Goal: Information Seeking & Learning: Learn about a topic

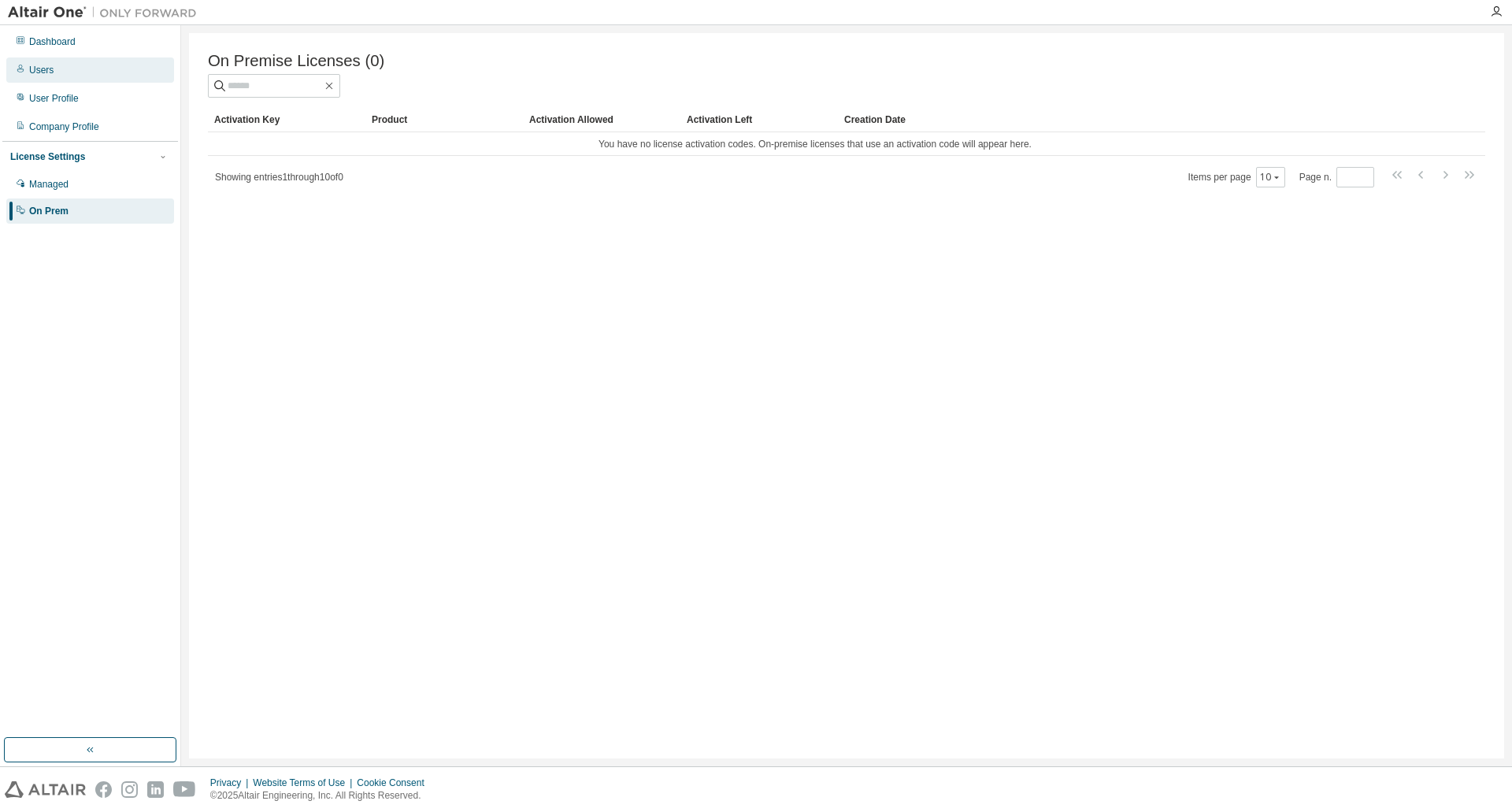
click at [41, 61] on div "Users" at bounding box center [89, 70] width 168 height 25
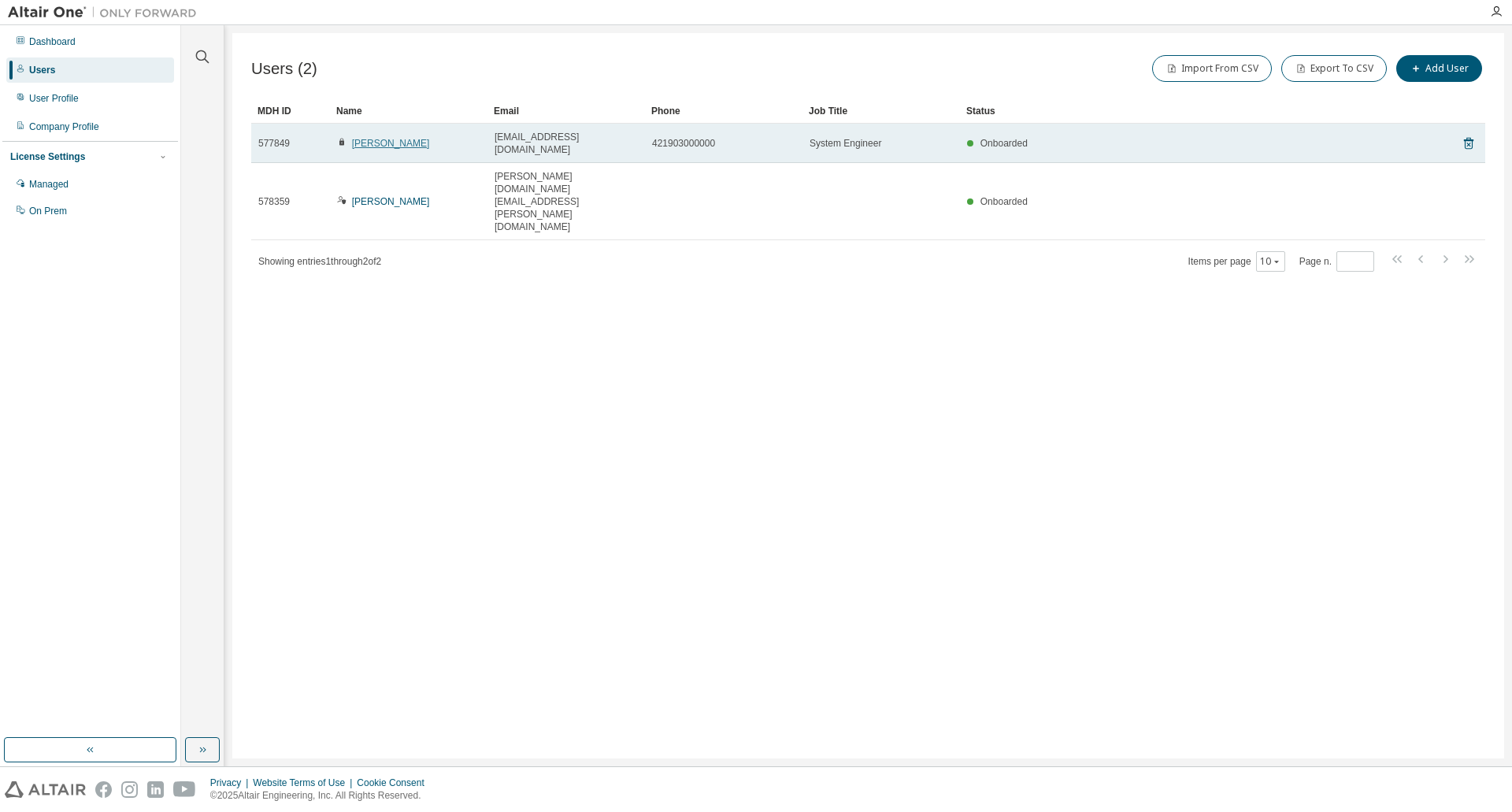
click at [369, 138] on link "[PERSON_NAME]" at bounding box center [391, 143] width 78 height 11
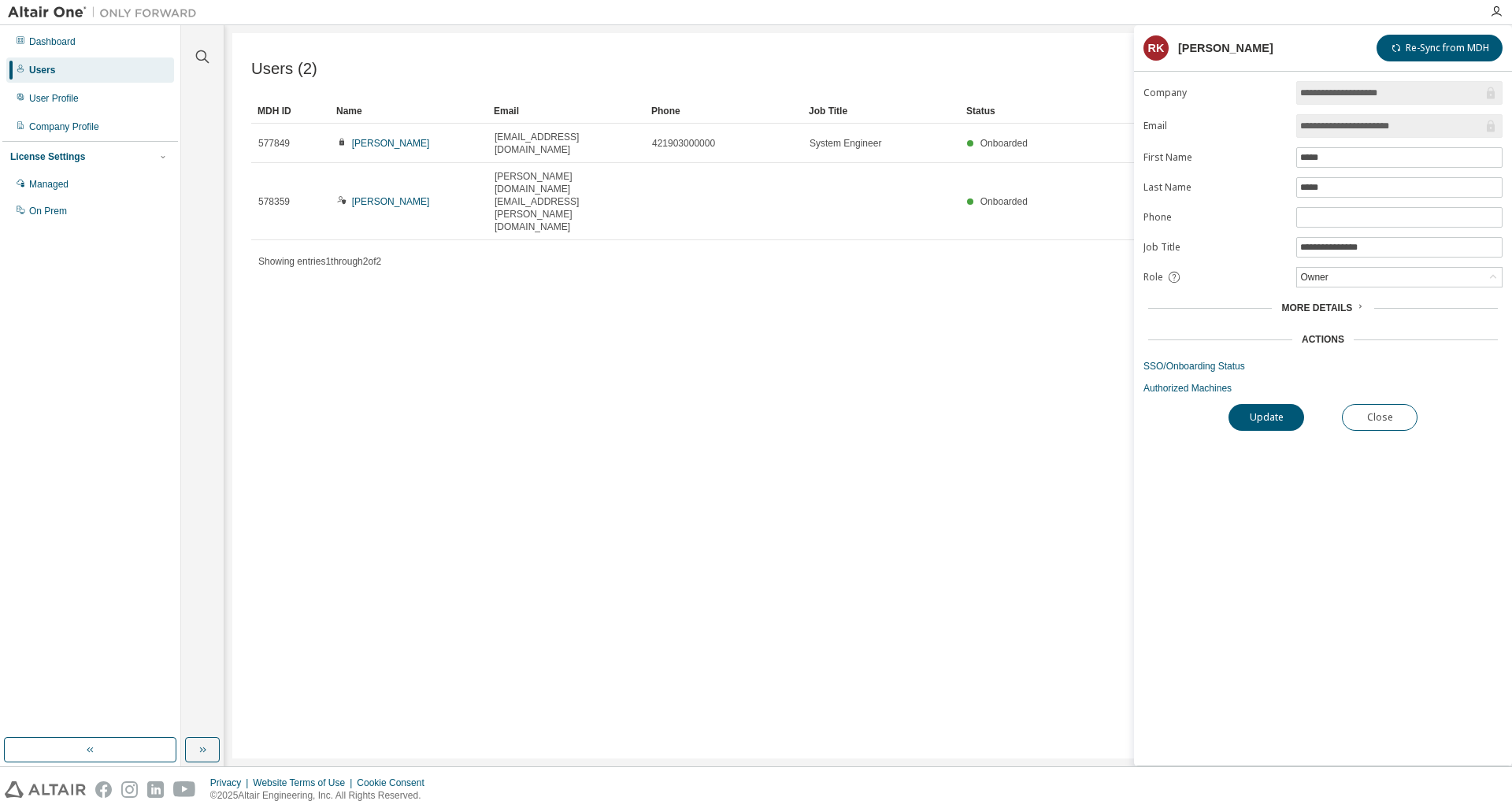
click at [1364, 306] on div "More Details" at bounding box center [1323, 307] width 349 height 13
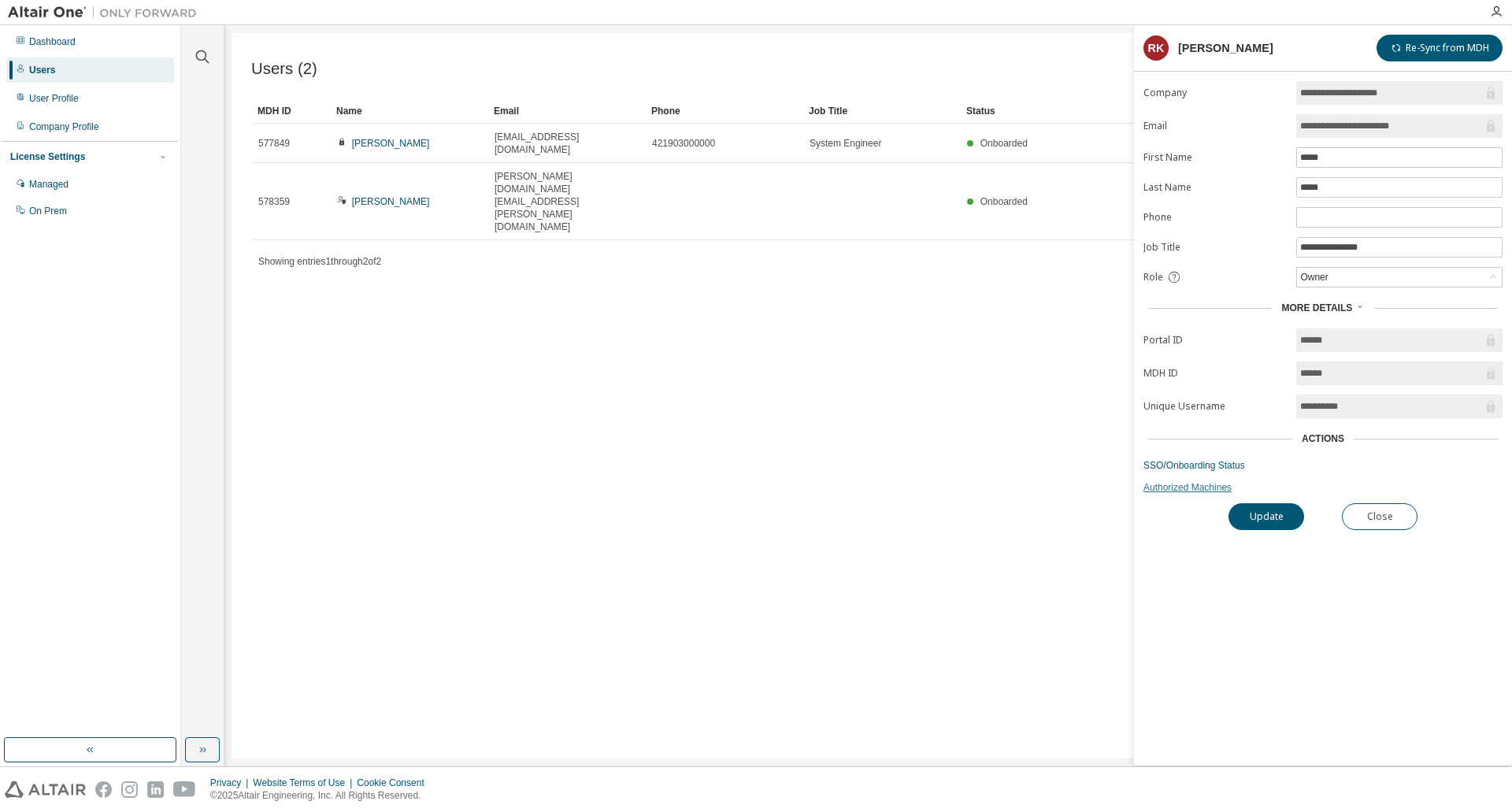
click at [1212, 491] on link "Authorized Machines" at bounding box center [1323, 487] width 359 height 13
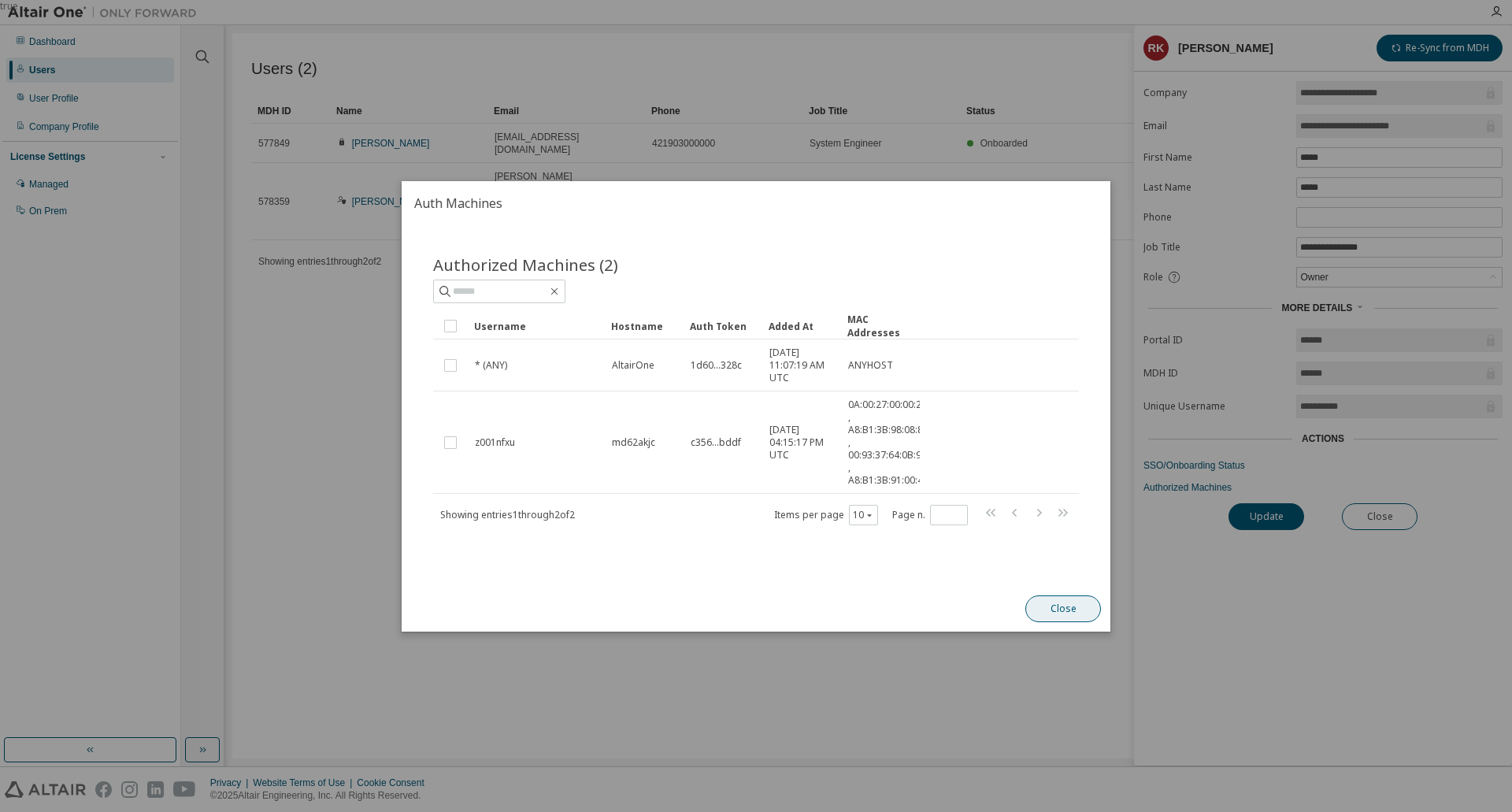
click at [1070, 610] on button "Close" at bounding box center [1063, 609] width 76 height 27
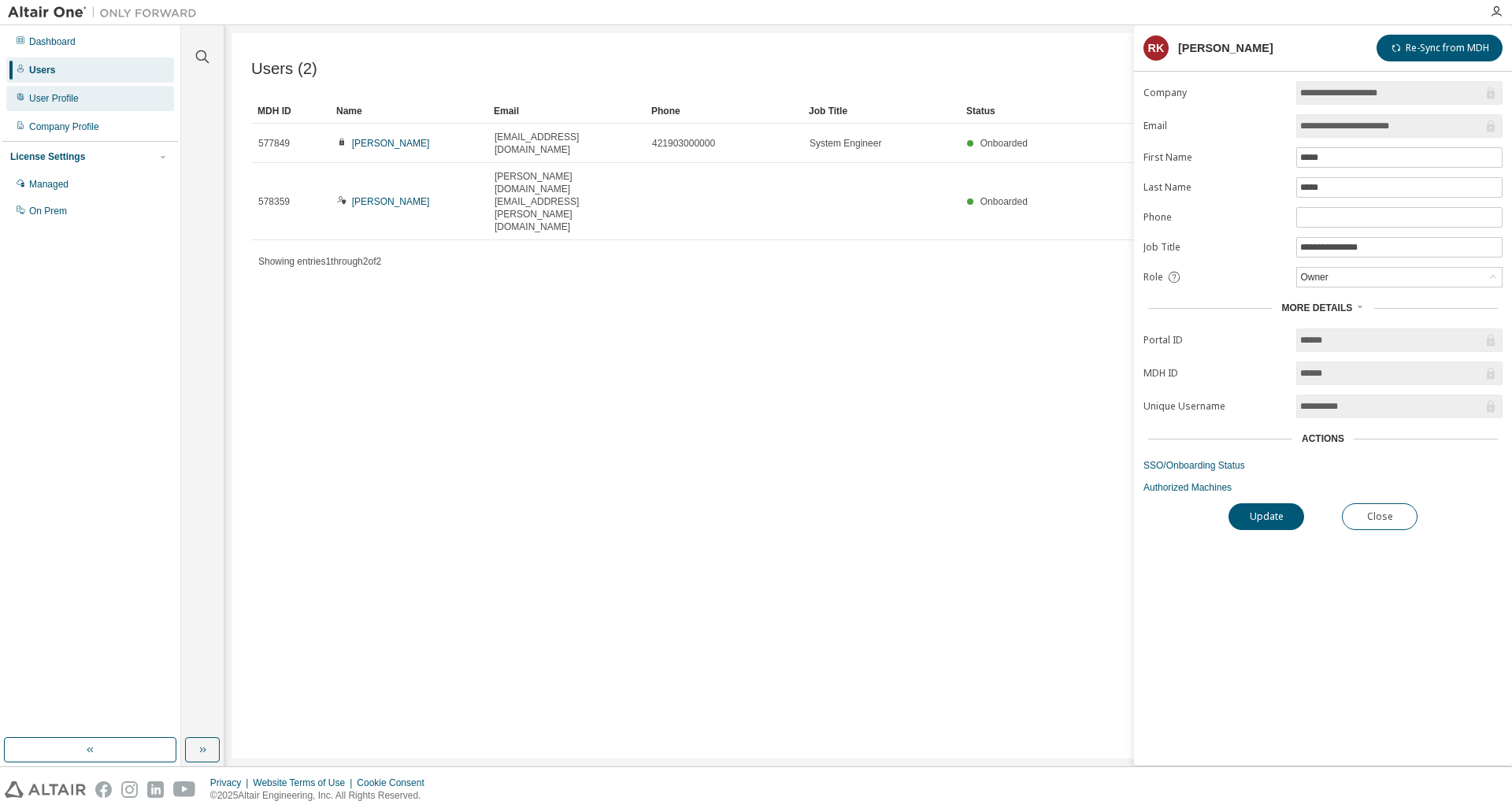
click at [60, 103] on div "User Profile" at bounding box center [54, 98] width 50 height 13
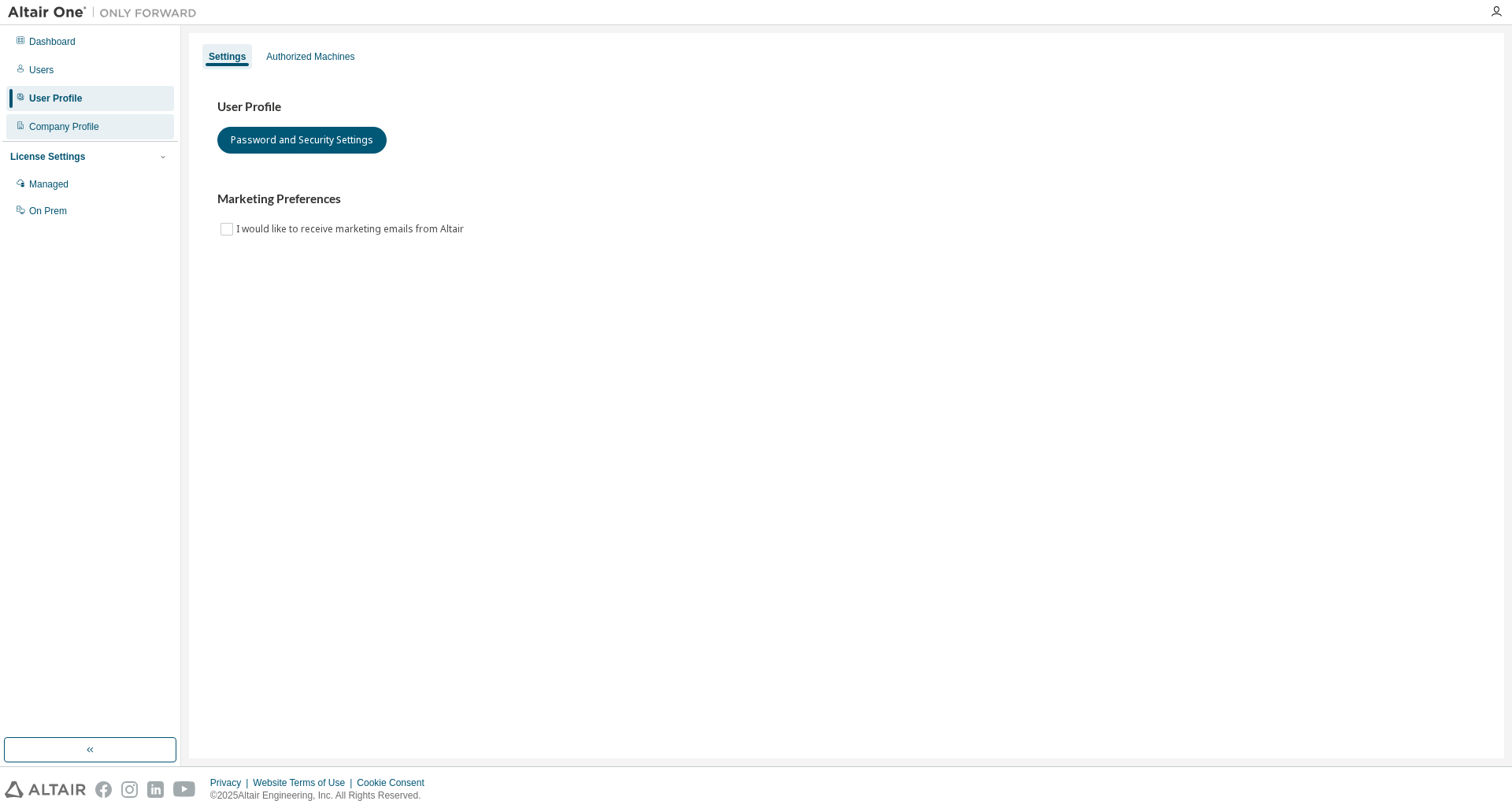
click at [73, 124] on div "Company Profile" at bounding box center [64, 127] width 70 height 13
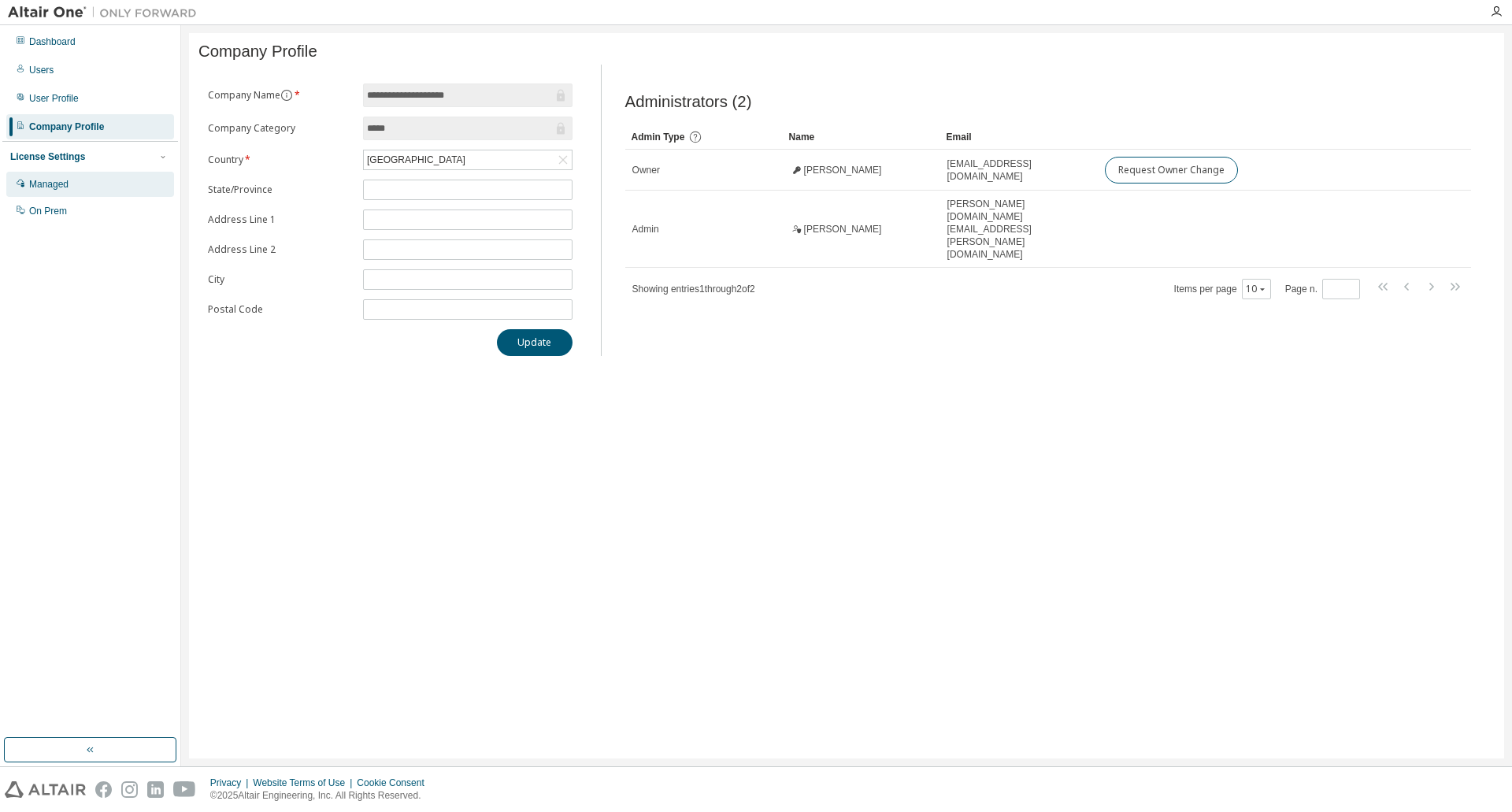
click at [50, 189] on div "Managed" at bounding box center [49, 184] width 40 height 13
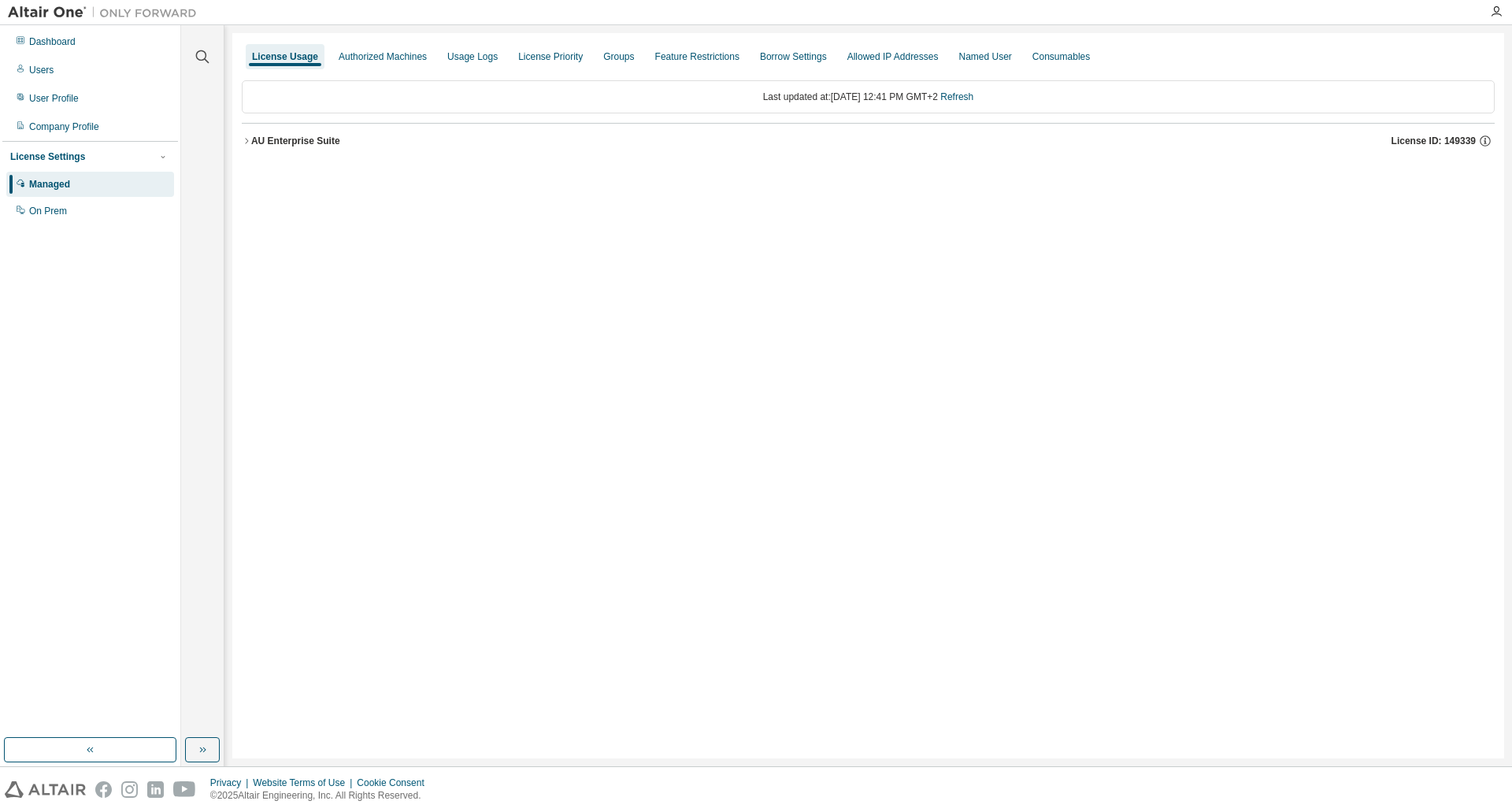
click at [249, 142] on icon "button" at bounding box center [246, 140] width 9 height 9
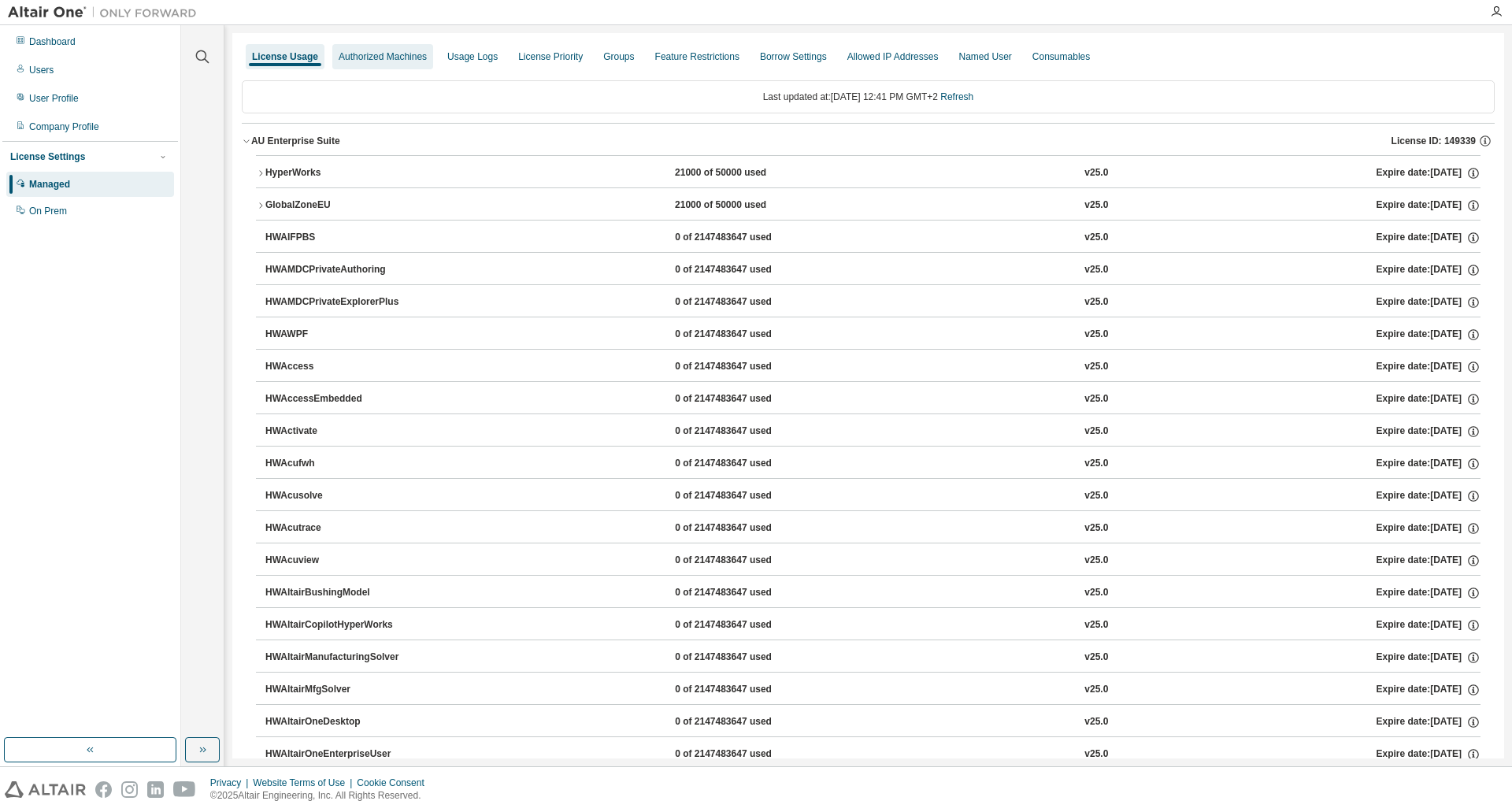
click at [388, 56] on div "Authorized Machines" at bounding box center [382, 57] width 89 height 13
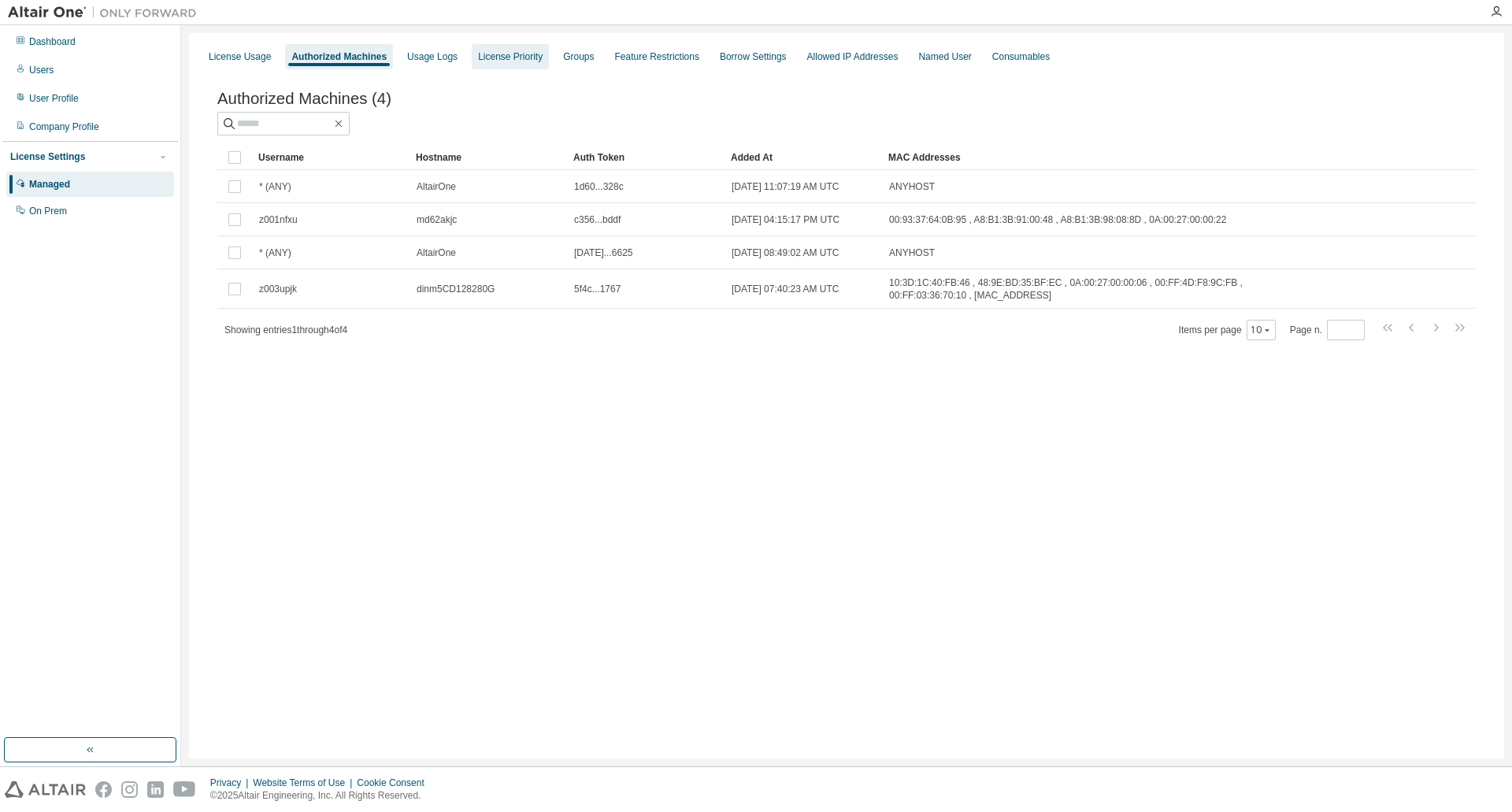
click at [478, 57] on div "License Priority" at bounding box center [510, 57] width 65 height 13
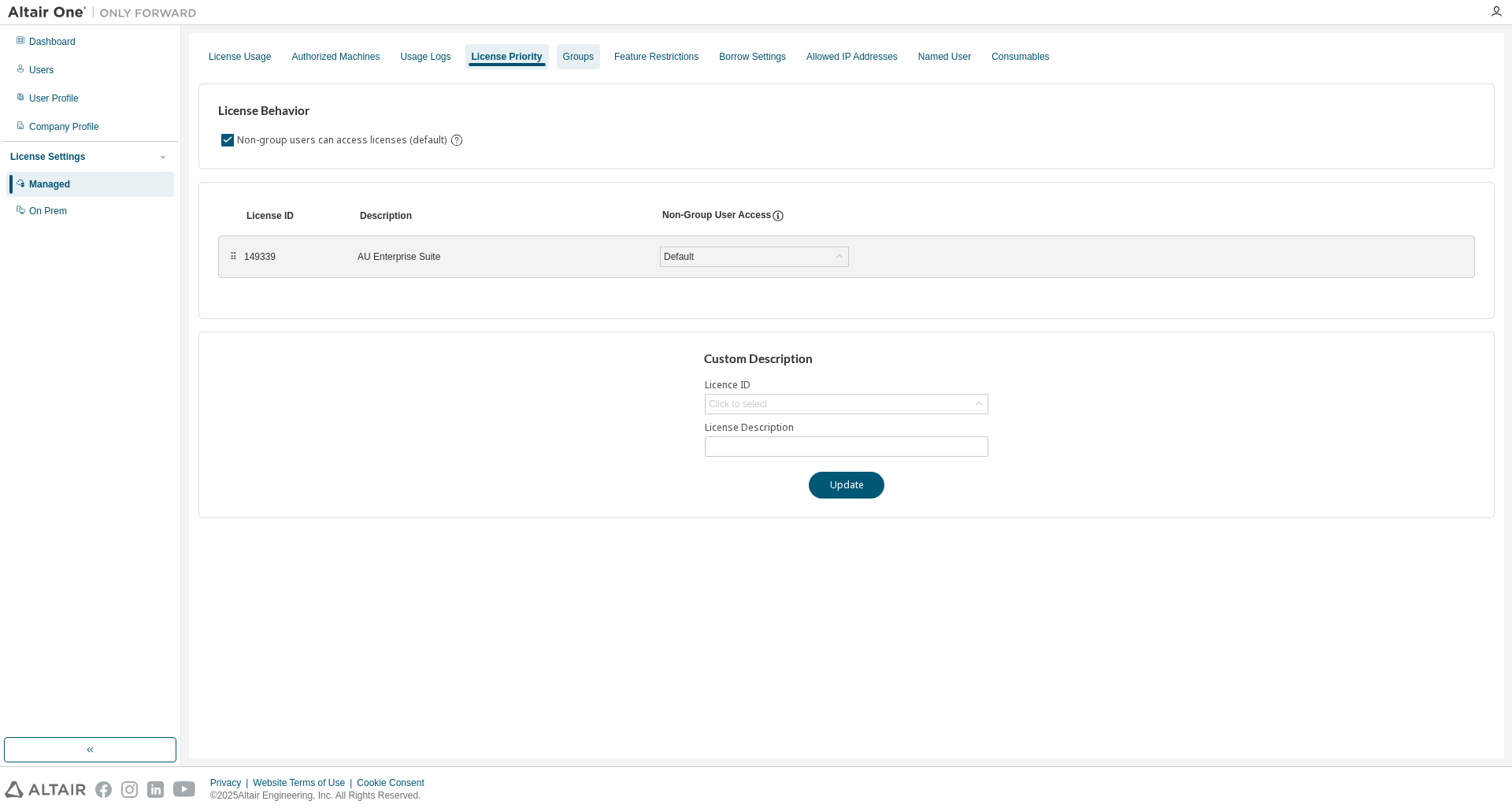
click at [564, 59] on div "Groups" at bounding box center [578, 57] width 30 height 13
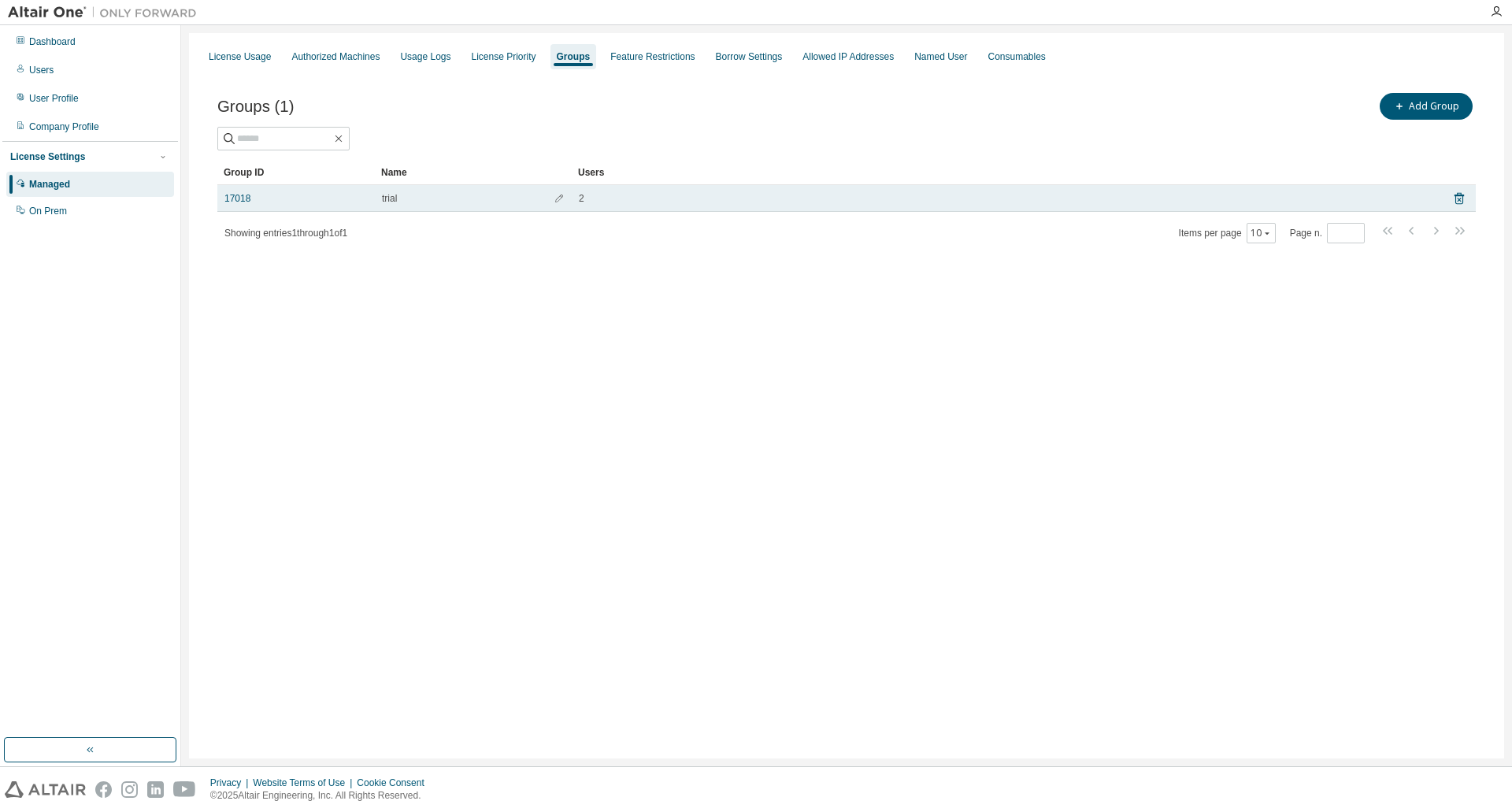
click at [234, 205] on td "17018" at bounding box center [296, 198] width 158 height 27
click at [240, 196] on link "17018" at bounding box center [237, 198] width 26 height 13
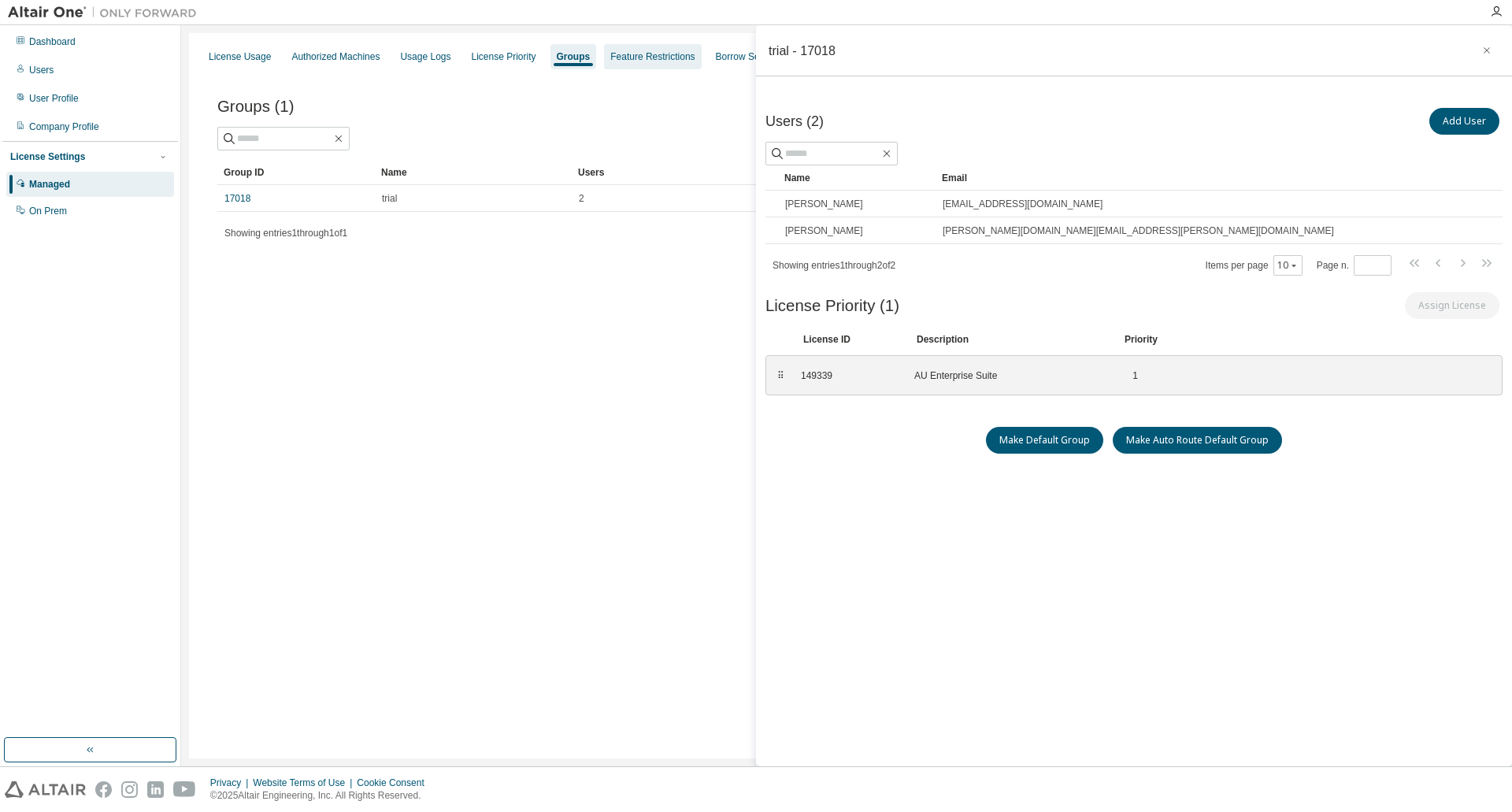
click at [646, 61] on div "Feature Restrictions" at bounding box center [652, 57] width 84 height 13
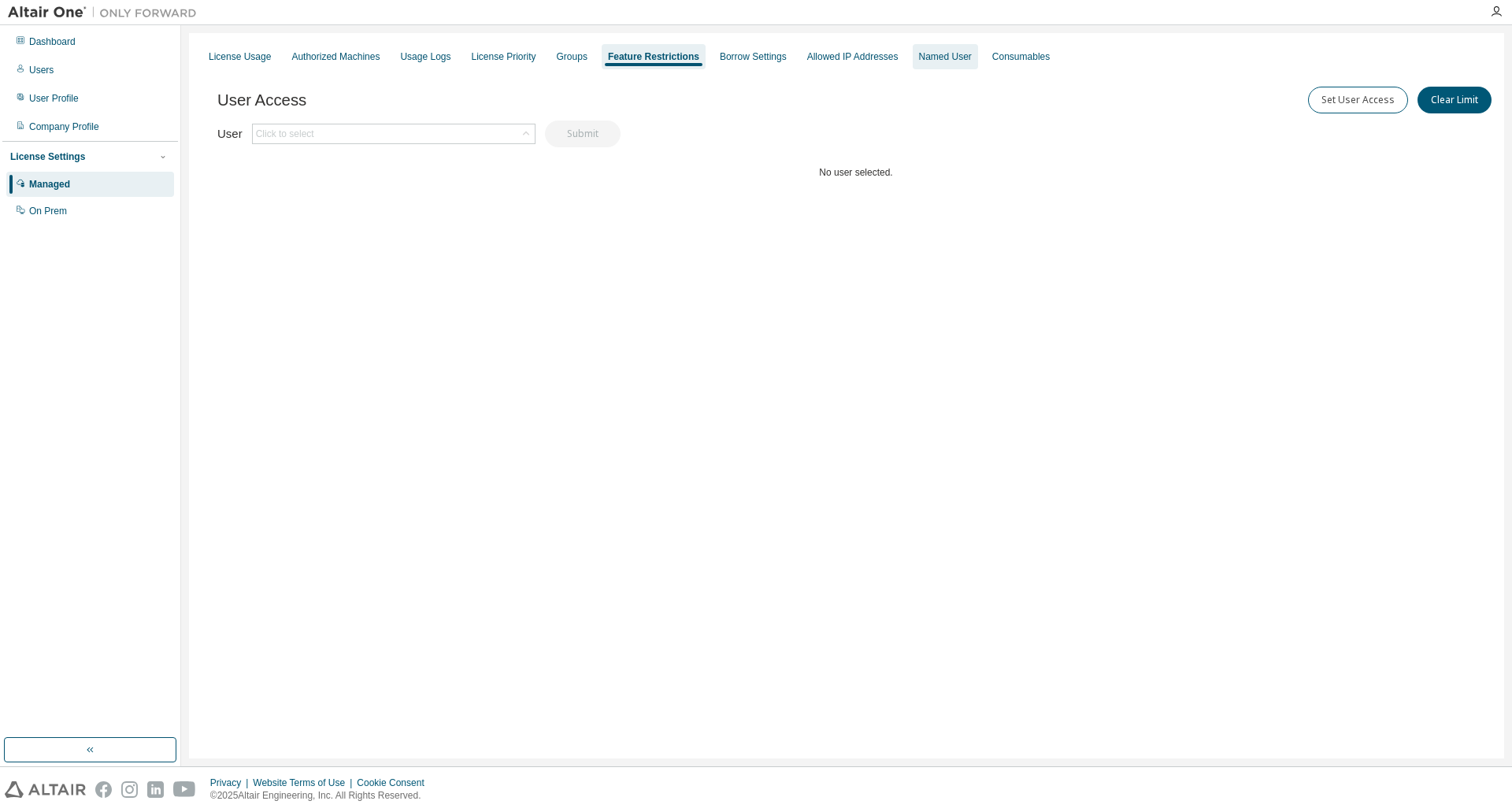
click at [928, 59] on div "Named User" at bounding box center [945, 57] width 53 height 13
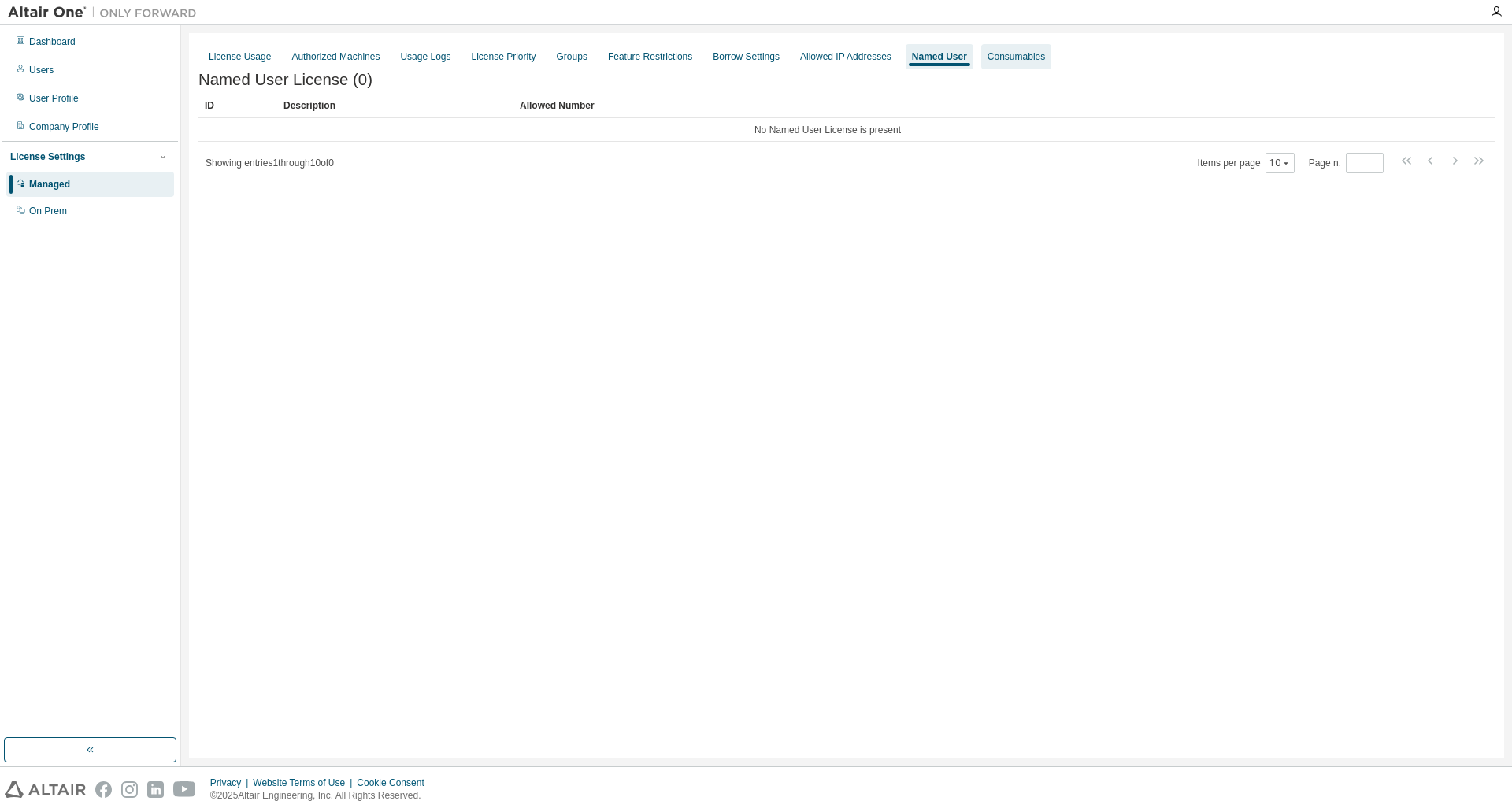
click at [987, 57] on div "Consumables" at bounding box center [1016, 57] width 57 height 13
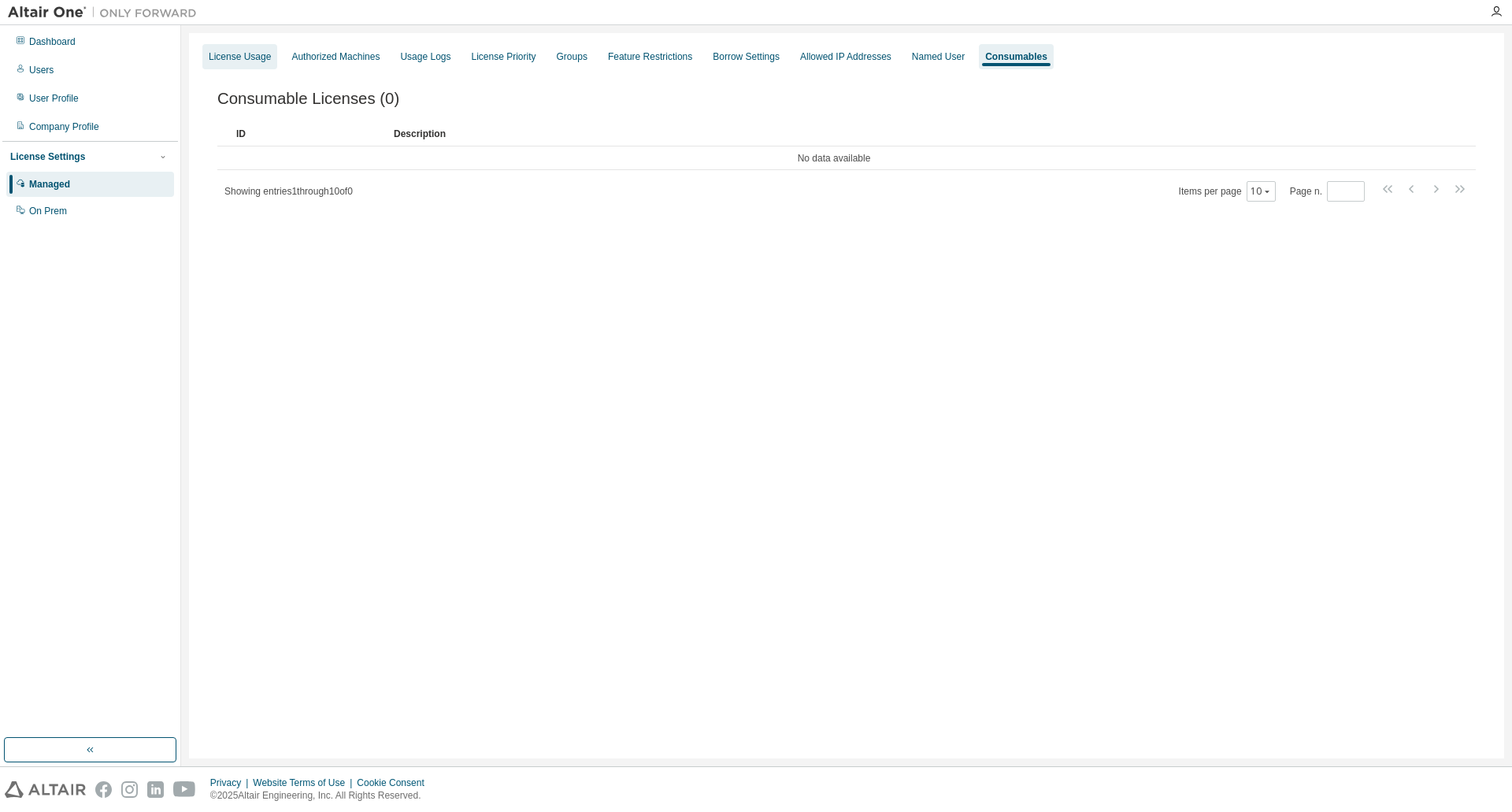
click at [264, 55] on div "License Usage" at bounding box center [240, 57] width 62 height 13
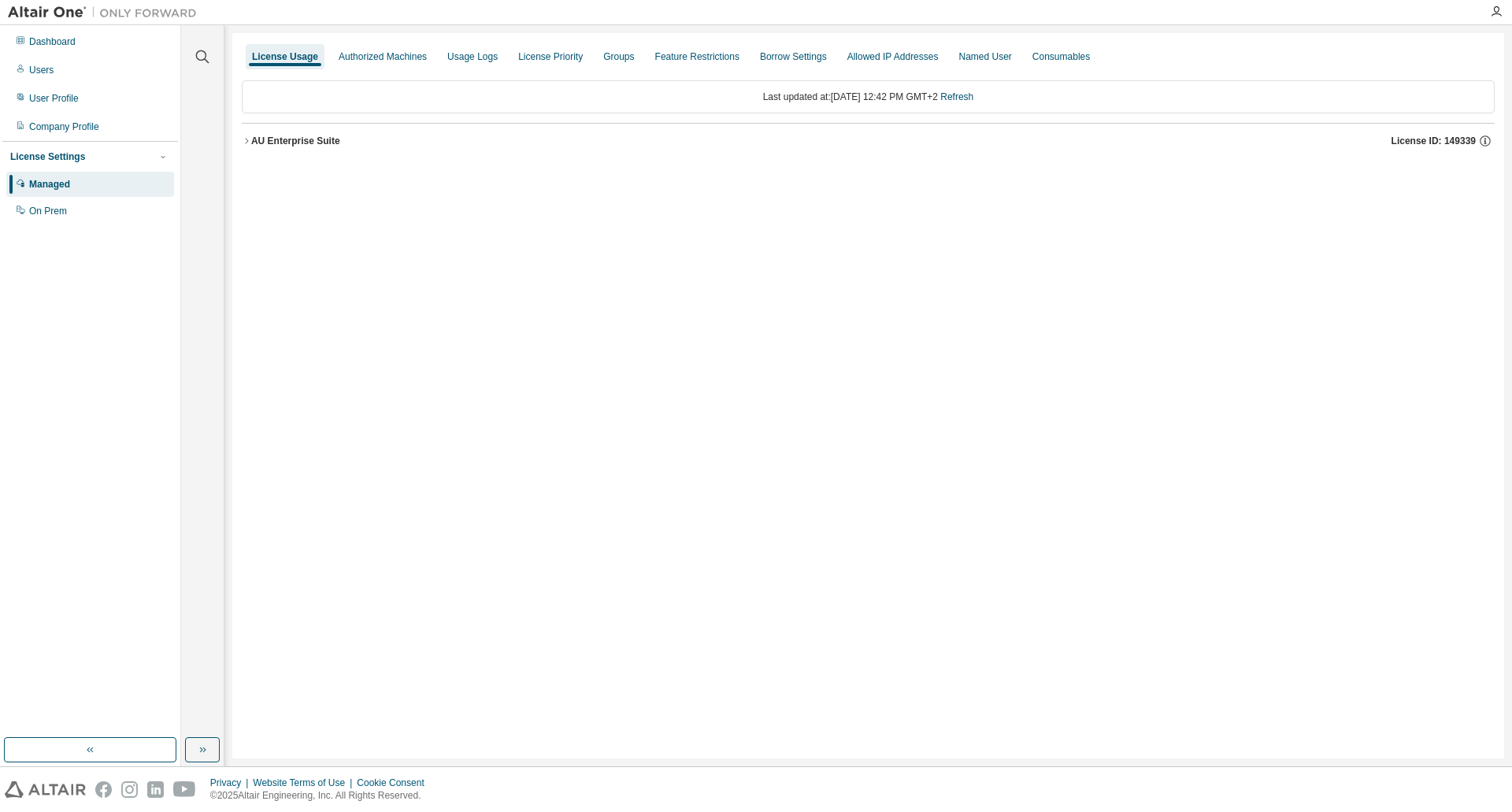
click at [278, 146] on div "AU Enterprise Suite" at bounding box center [295, 141] width 89 height 13
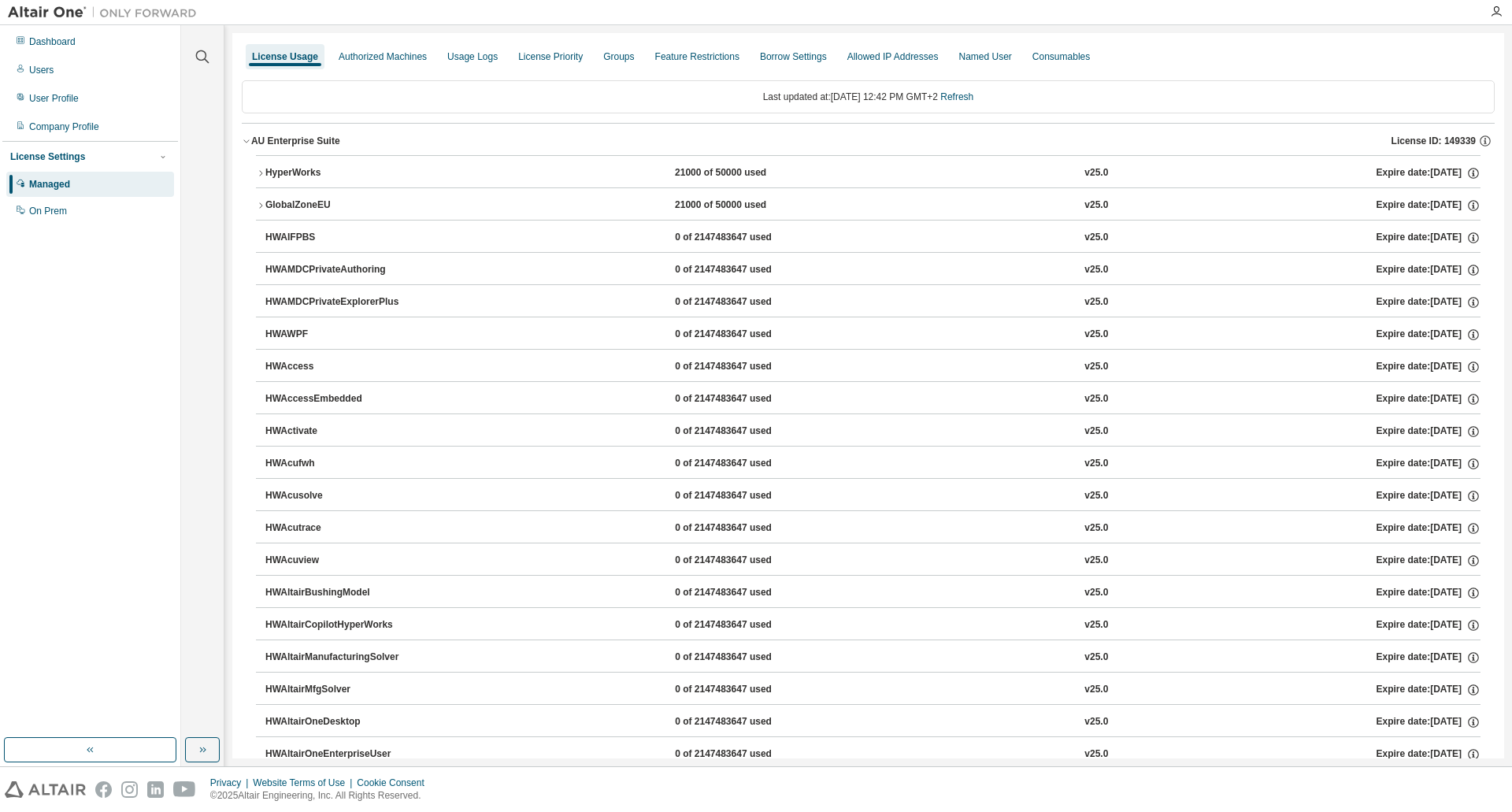
click at [261, 200] on button "GlobalZoneEU 21000 of 50000 used v25.0 Expire date: [DATE]" at bounding box center [867, 205] width 1224 height 35
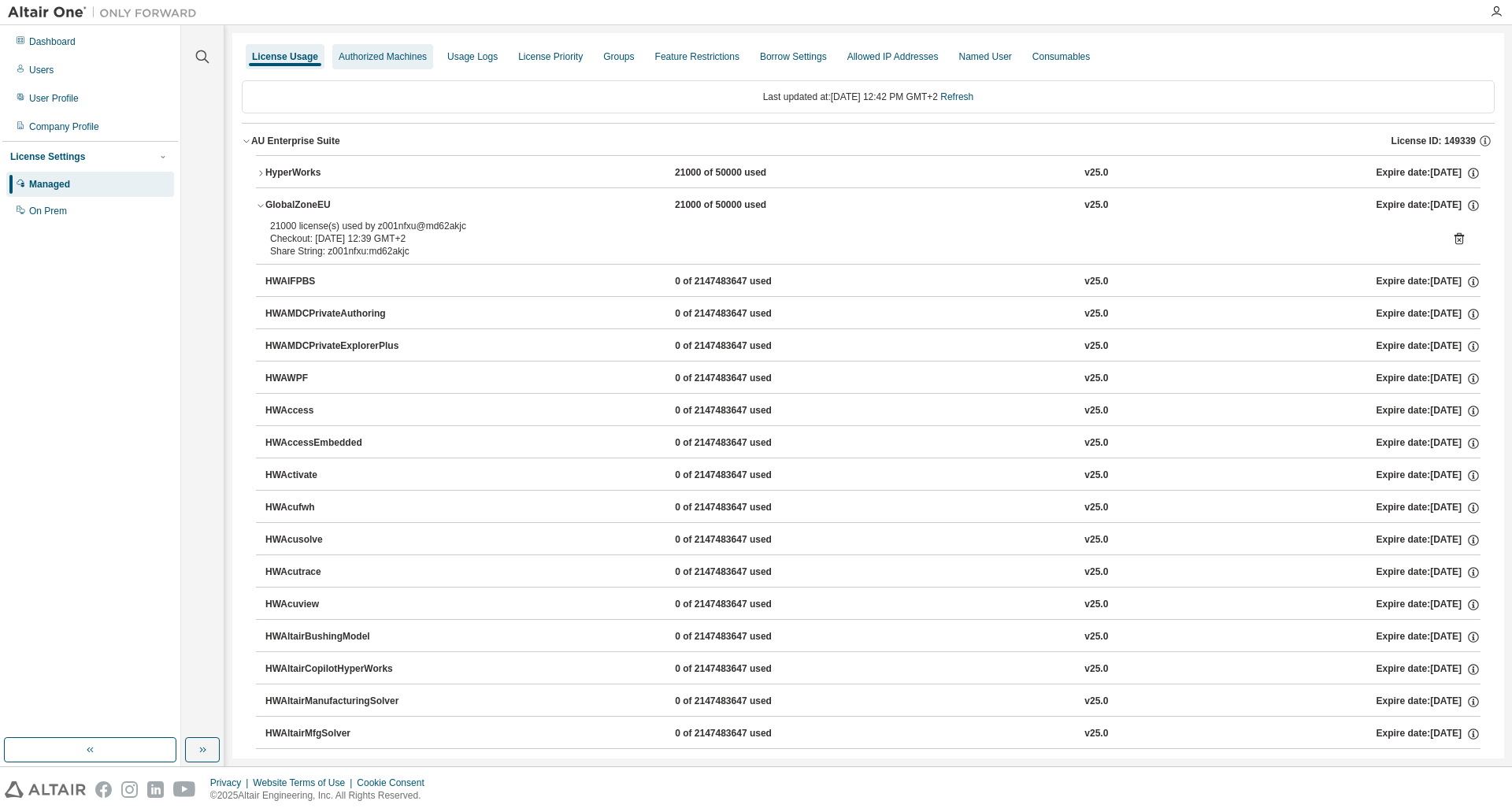
click at [356, 54] on div "Authorized Machines" at bounding box center [382, 57] width 89 height 13
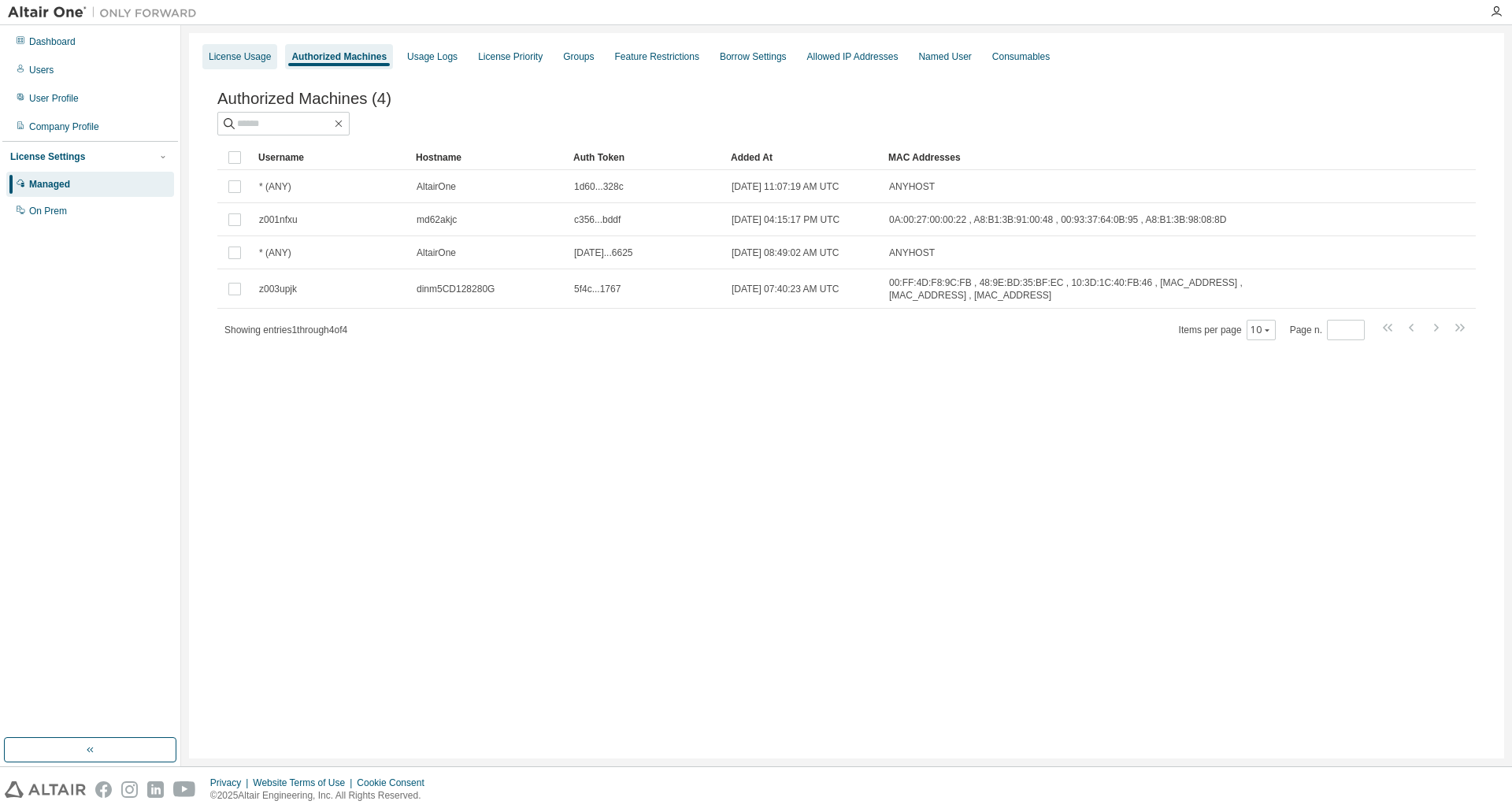
click at [241, 56] on div "License Usage" at bounding box center [240, 57] width 62 height 13
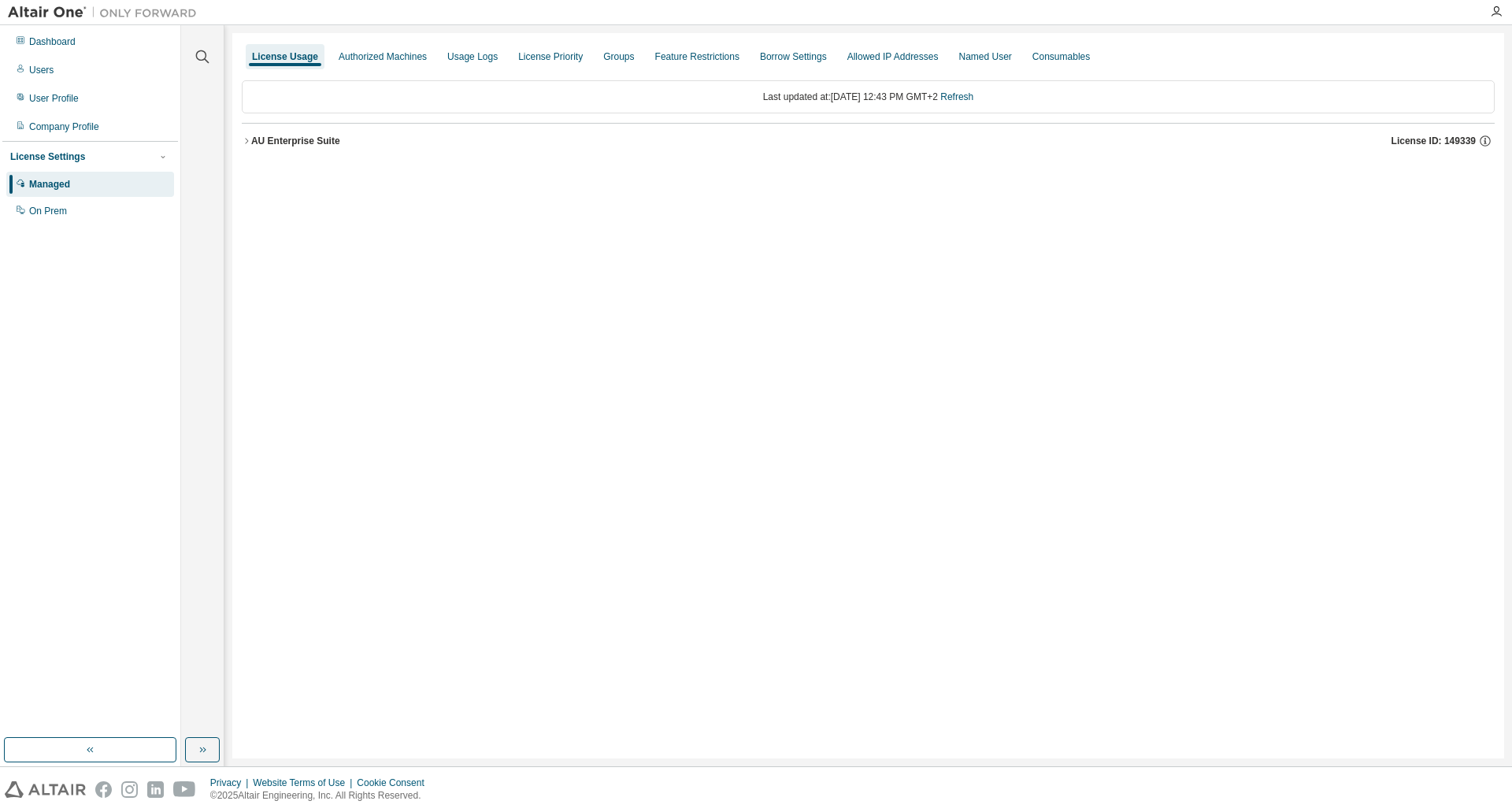
click at [246, 141] on icon "button" at bounding box center [246, 140] width 9 height 9
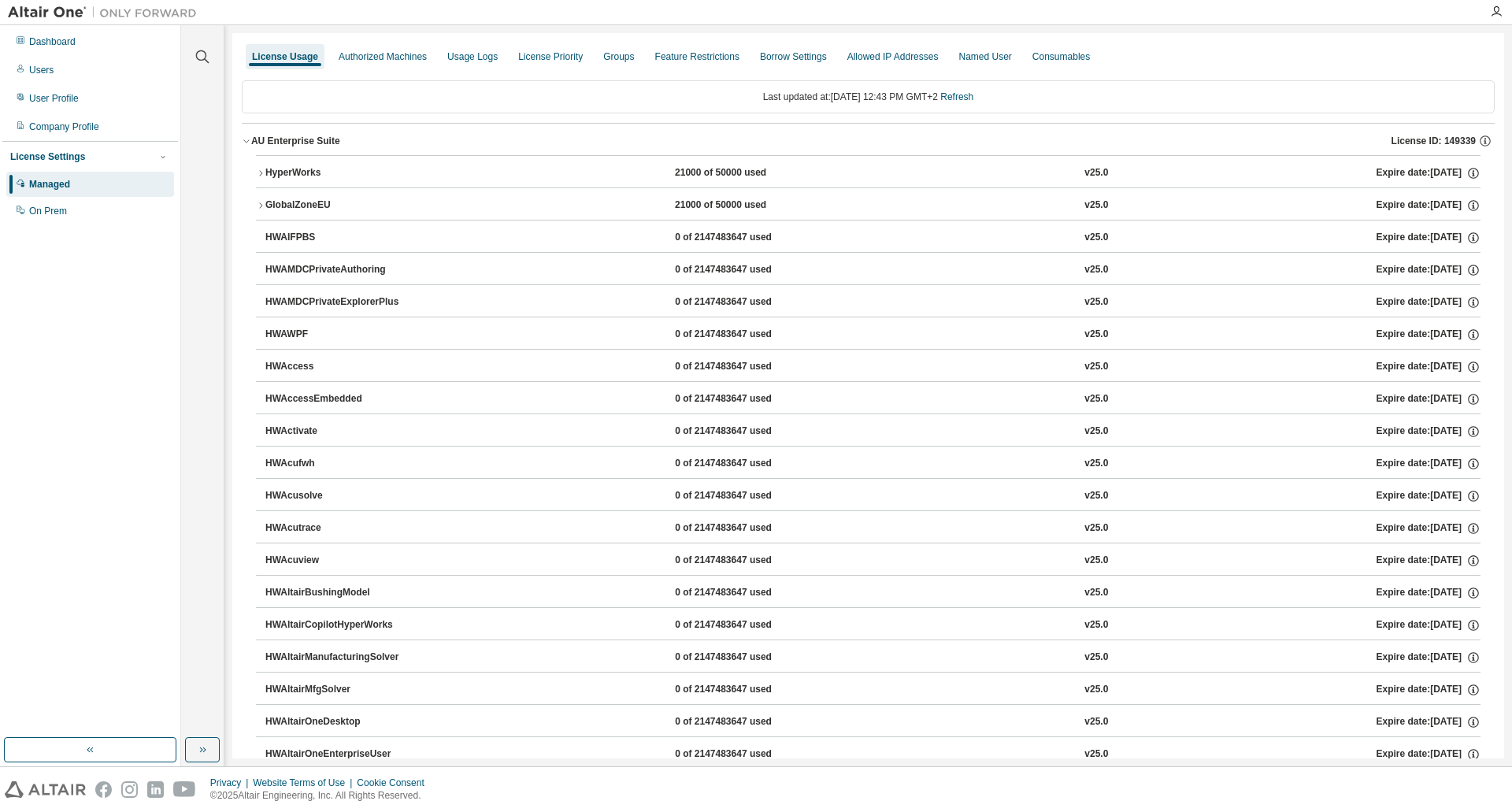
click at [264, 173] on icon "button" at bounding box center [260, 173] width 9 height 9
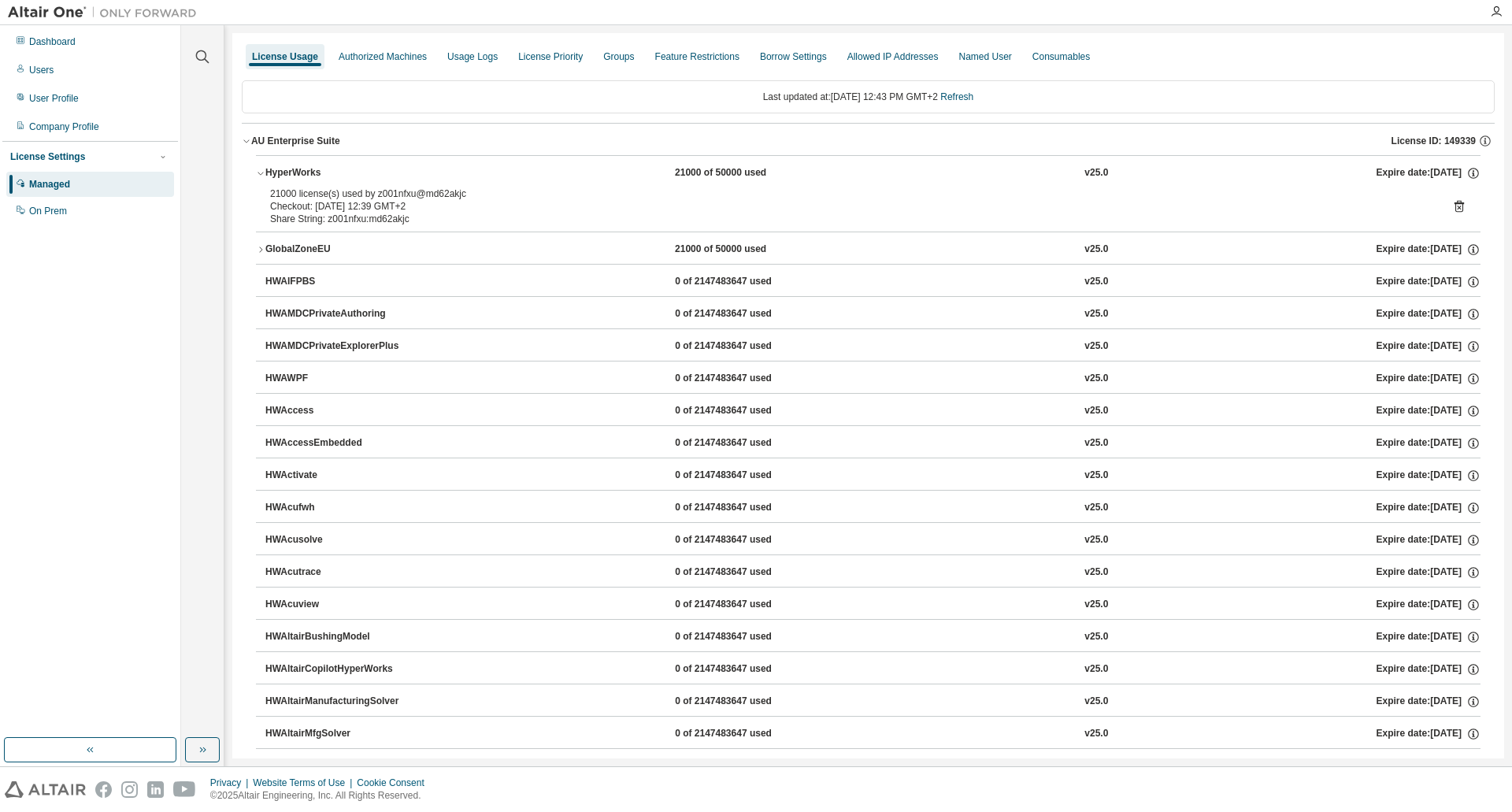
click at [264, 252] on icon "button" at bounding box center [260, 249] width 9 height 9
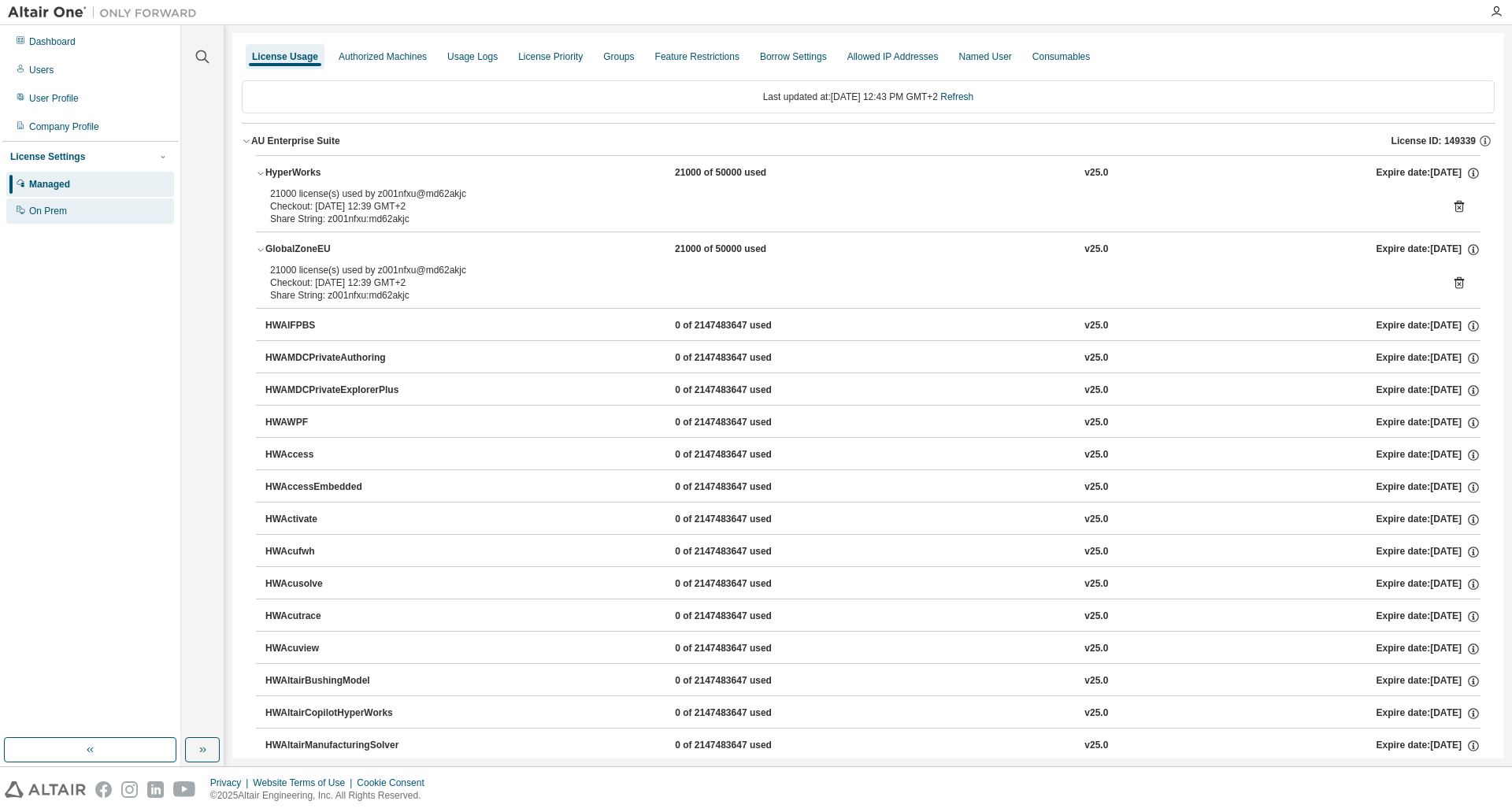
click at [45, 214] on div "On Prem" at bounding box center [48, 211] width 38 height 13
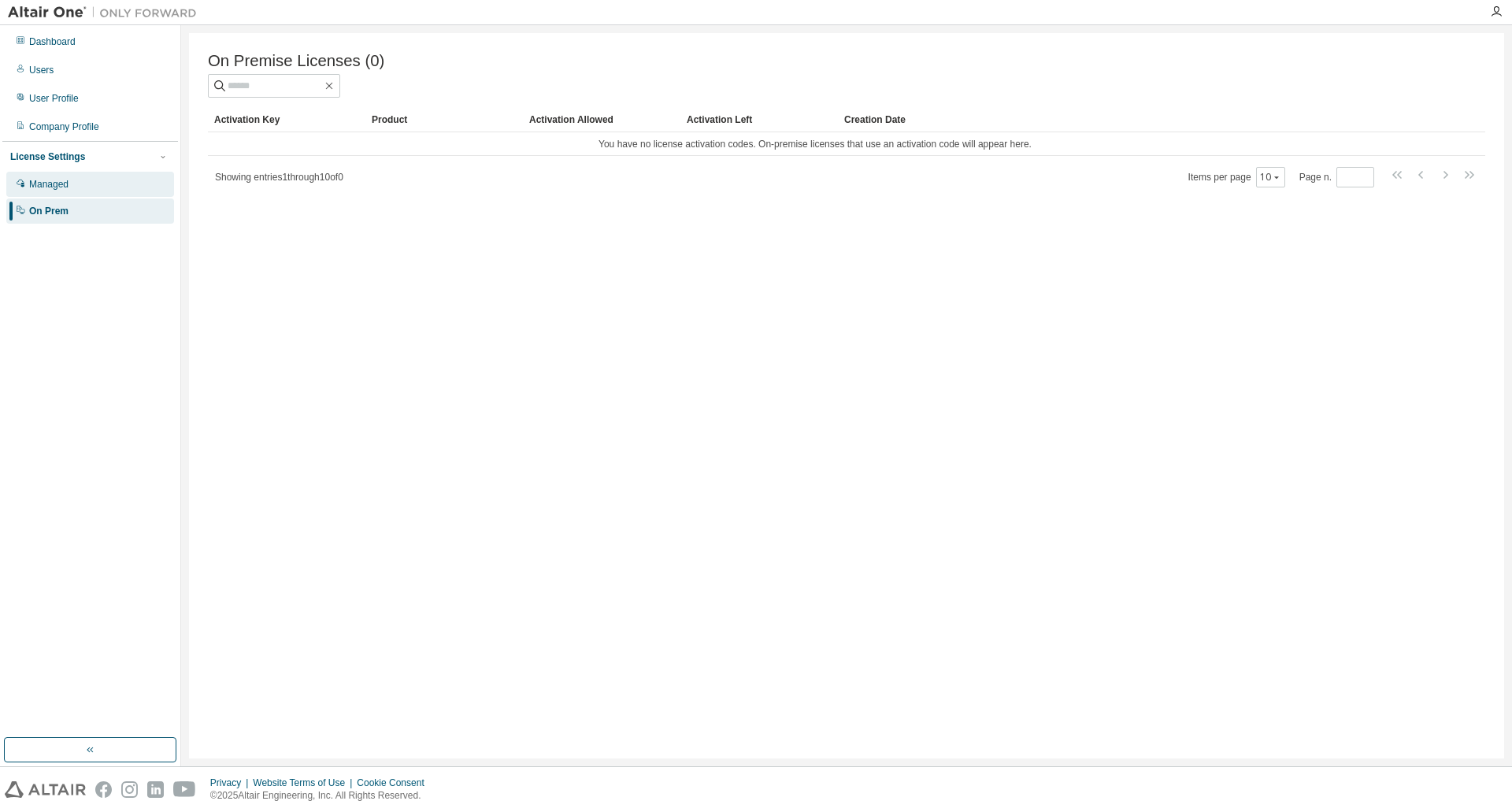
click at [49, 185] on div "Managed" at bounding box center [49, 184] width 40 height 13
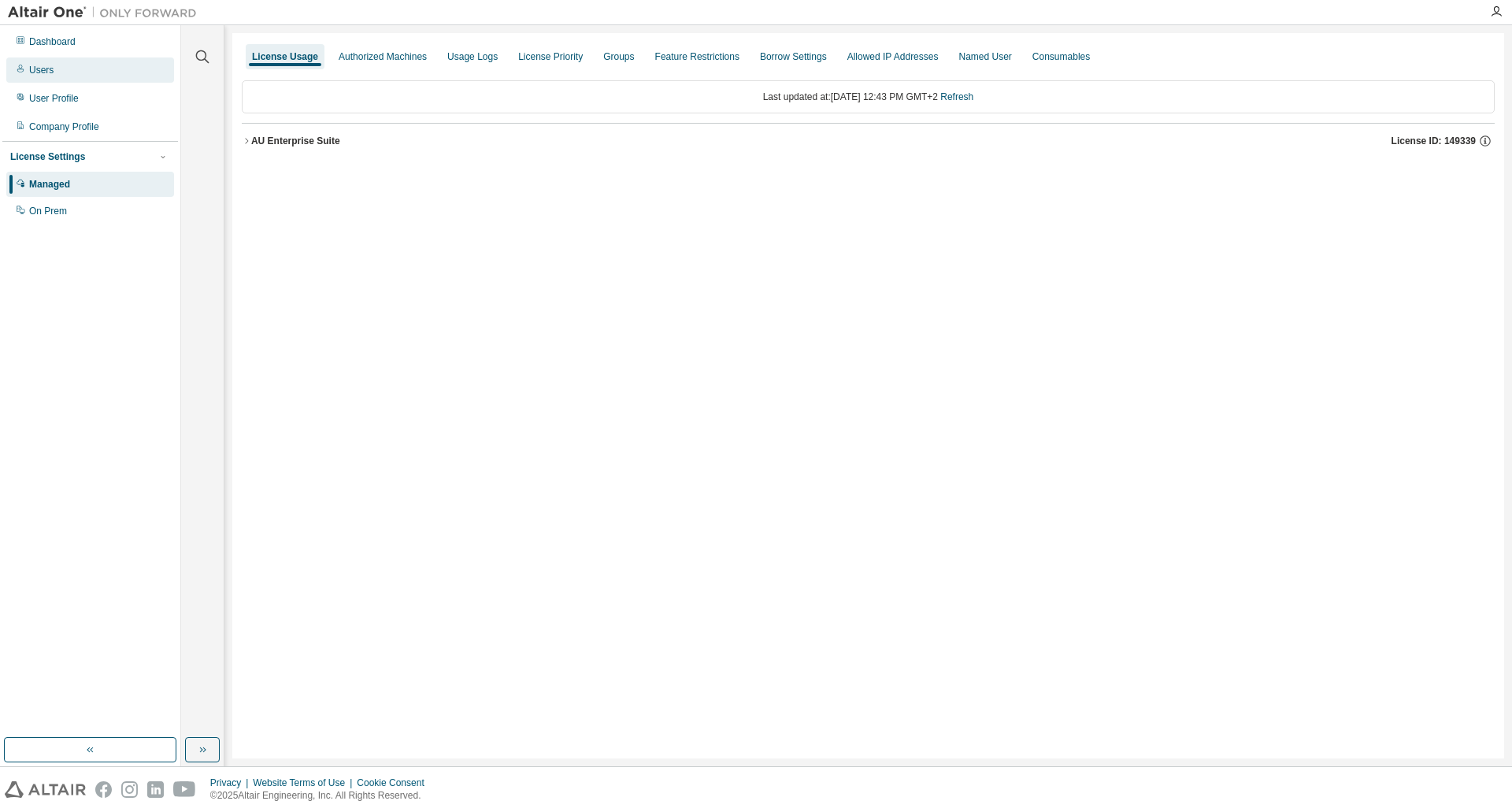
click at [45, 72] on div "Users" at bounding box center [41, 70] width 24 height 13
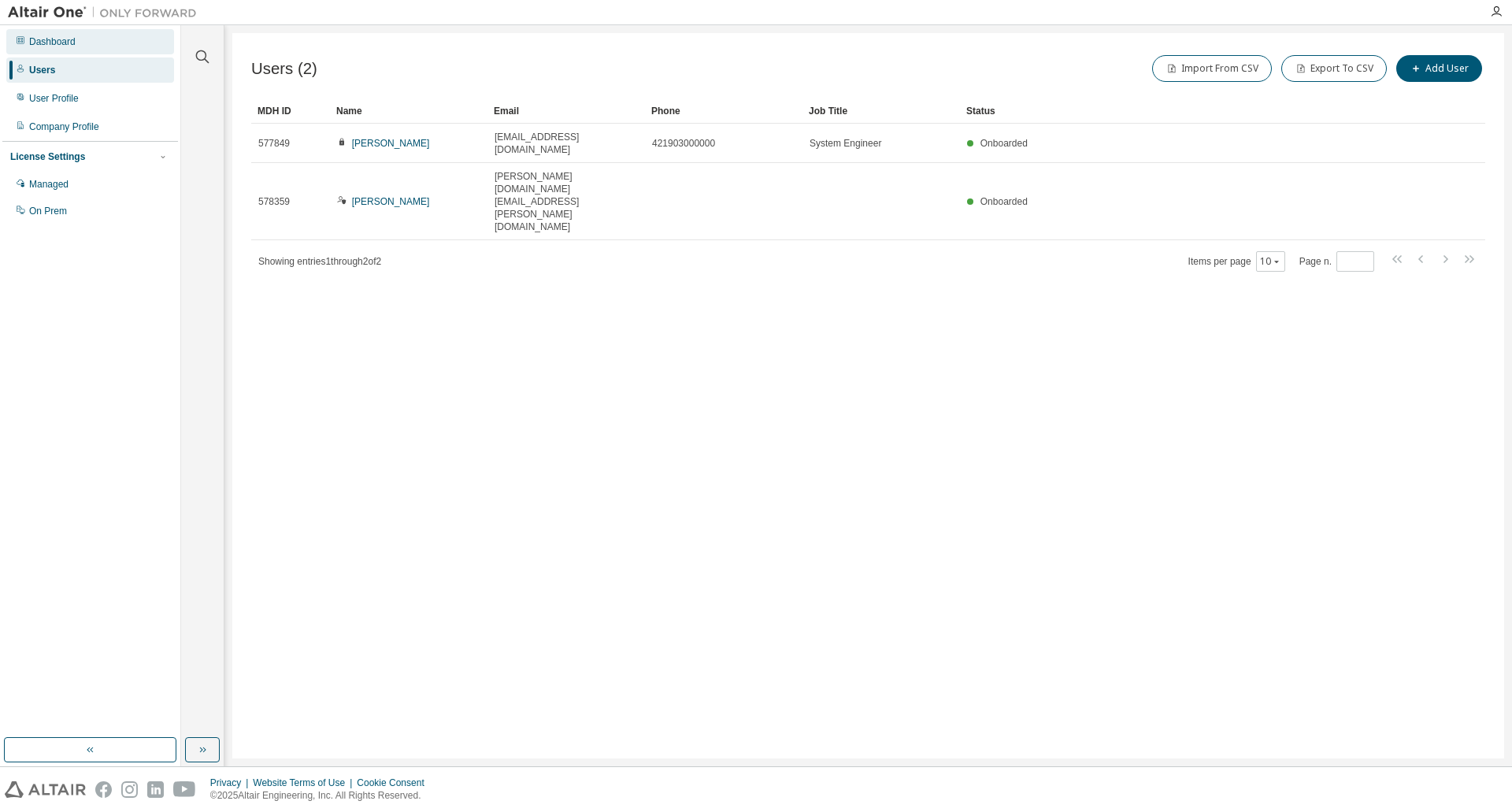
click at [52, 42] on div "Dashboard" at bounding box center [52, 41] width 46 height 13
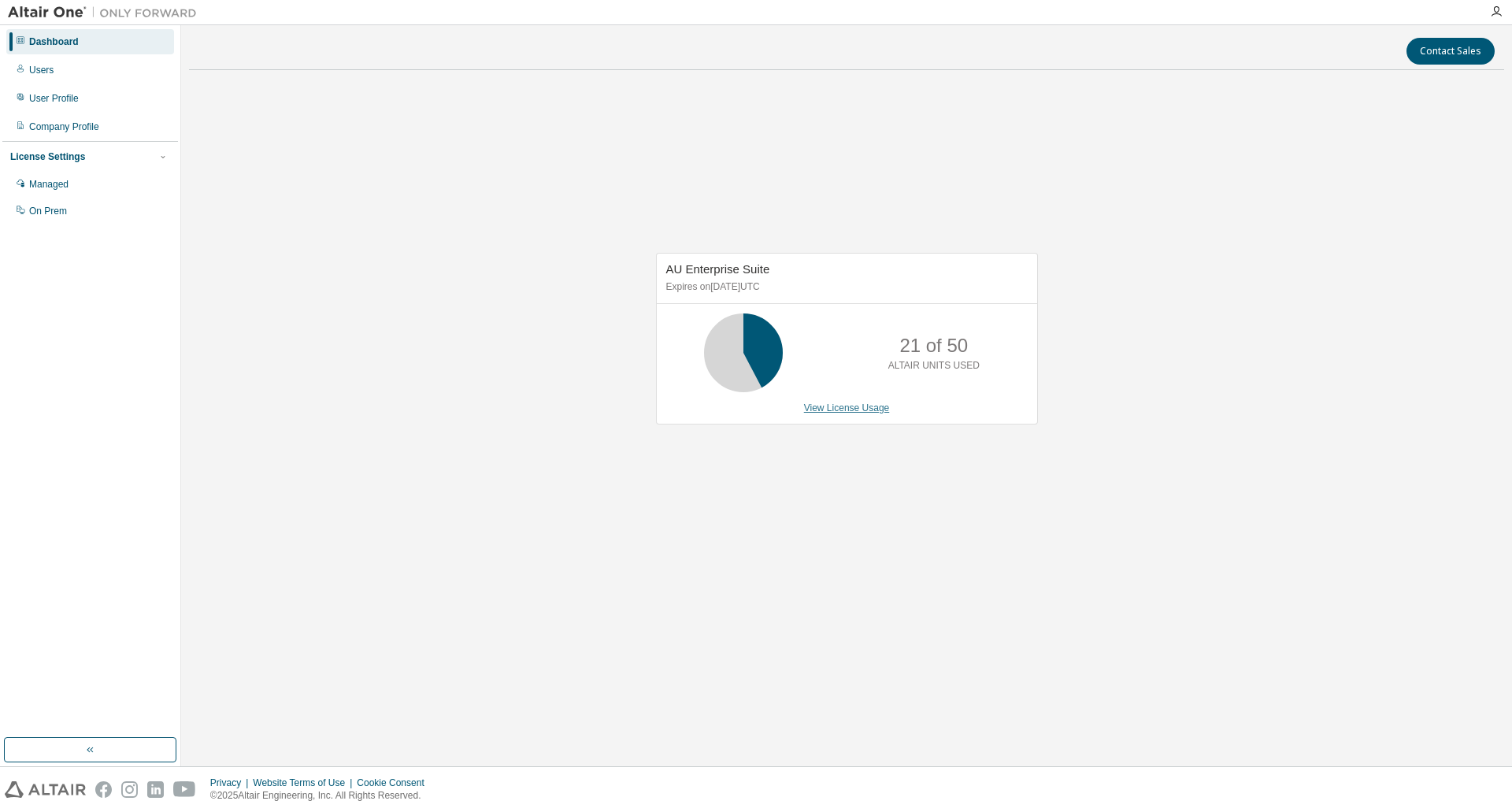
click at [847, 409] on link "View License Usage" at bounding box center [847, 408] width 86 height 11
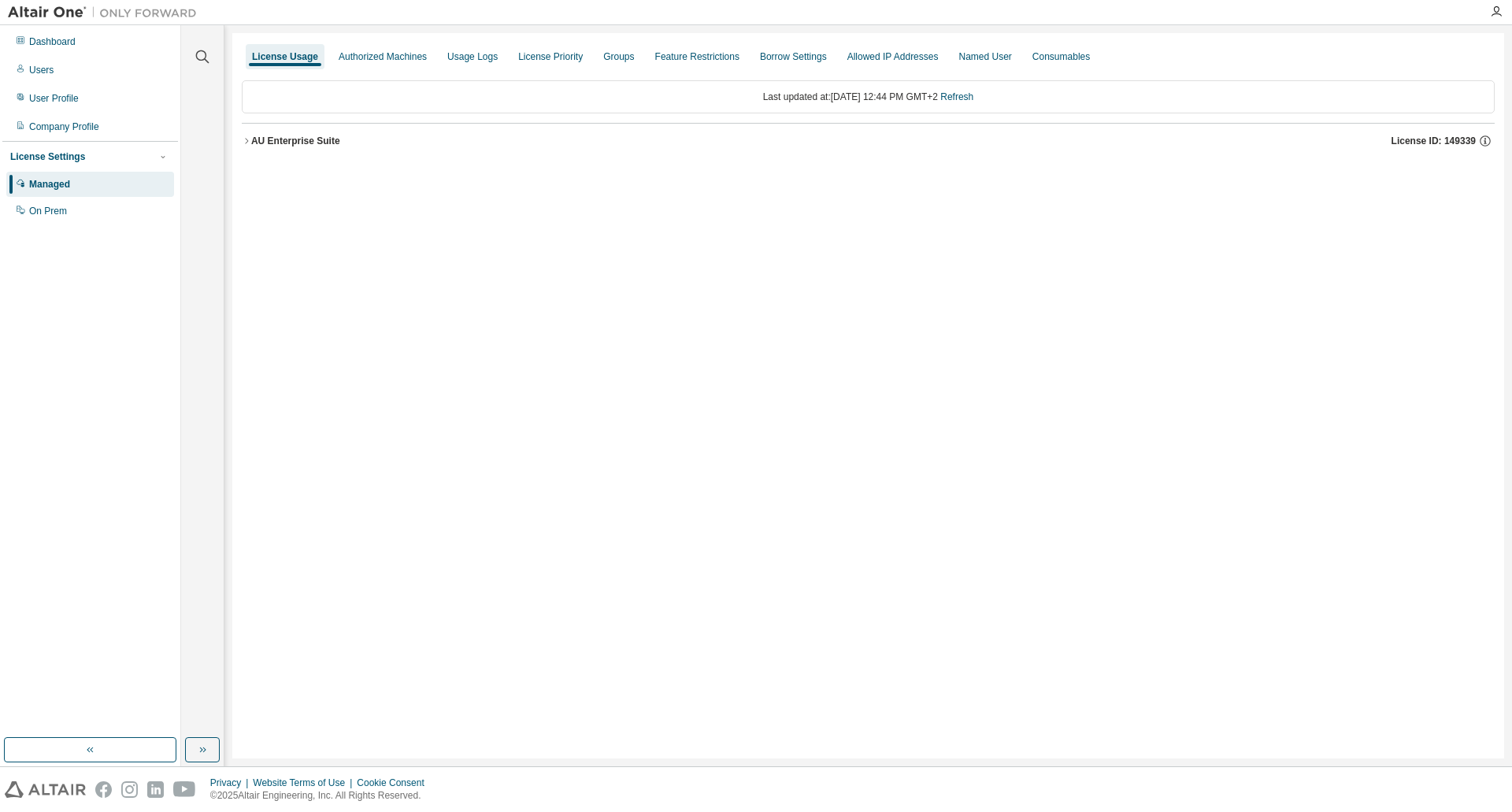
click at [250, 136] on button "AU Enterprise Suite License ID: 149339" at bounding box center [868, 141] width 1253 height 35
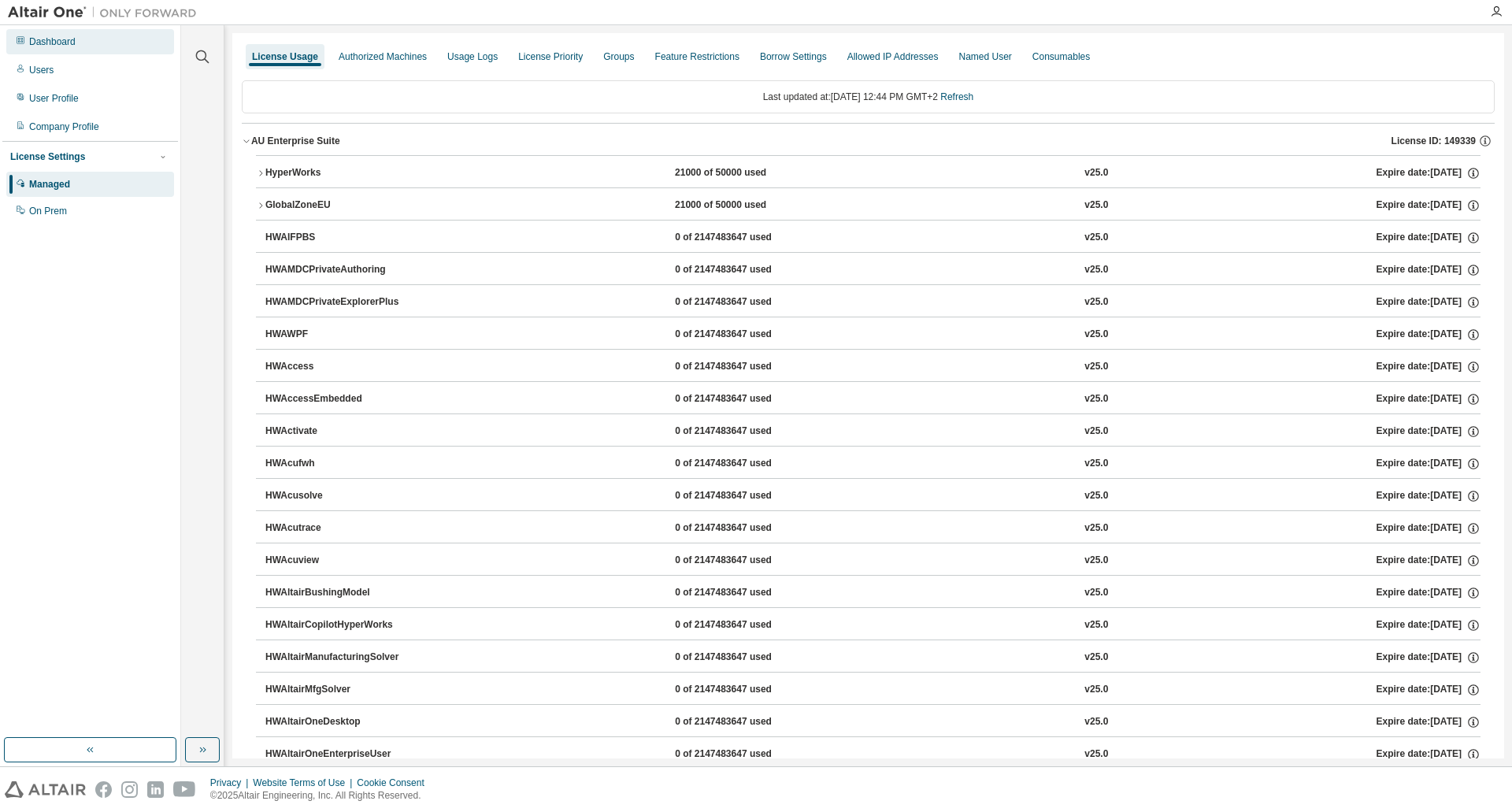
click at [41, 41] on div "Dashboard" at bounding box center [52, 41] width 46 height 13
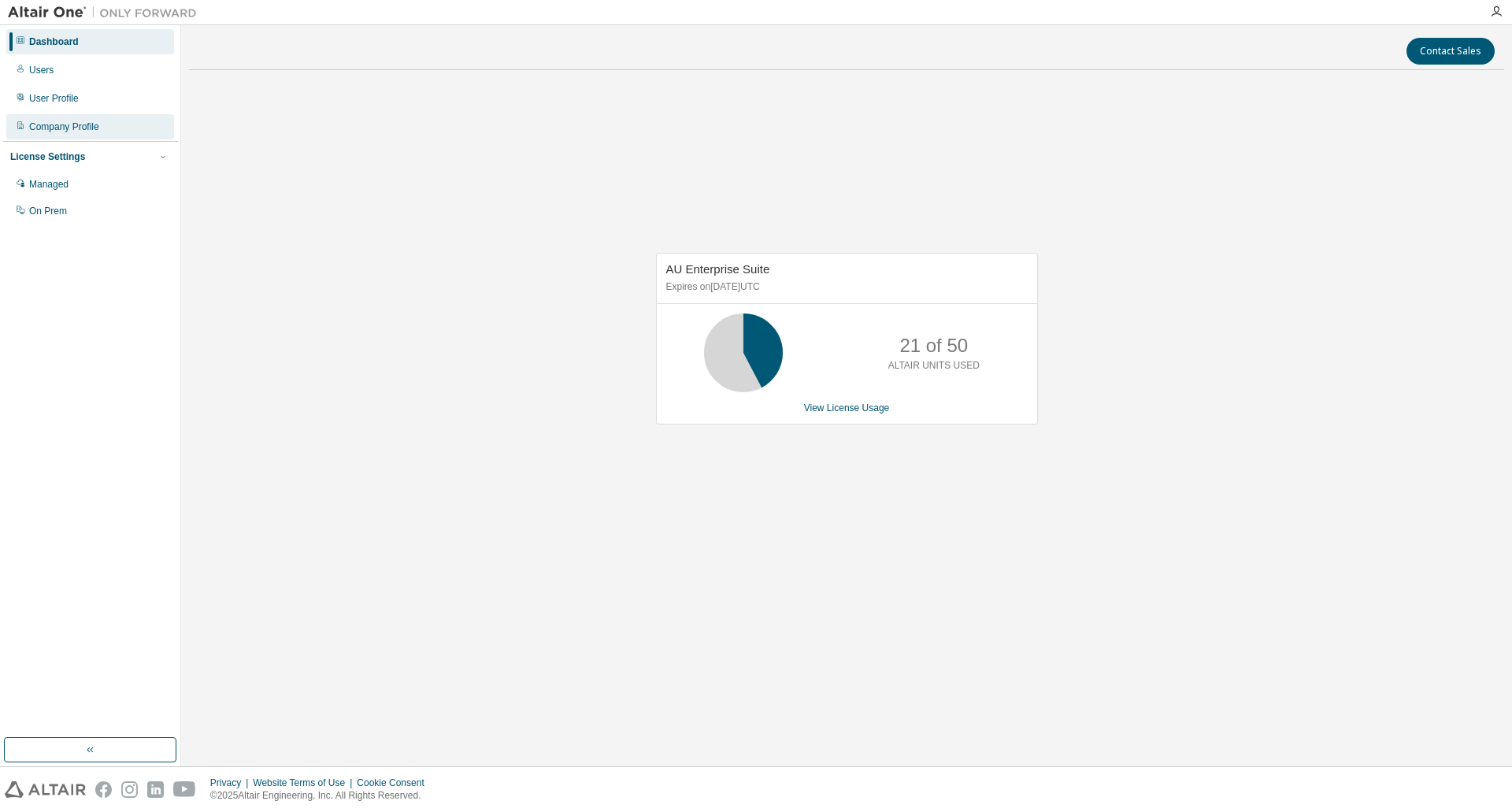
click at [65, 122] on div "Company Profile" at bounding box center [64, 127] width 70 height 13
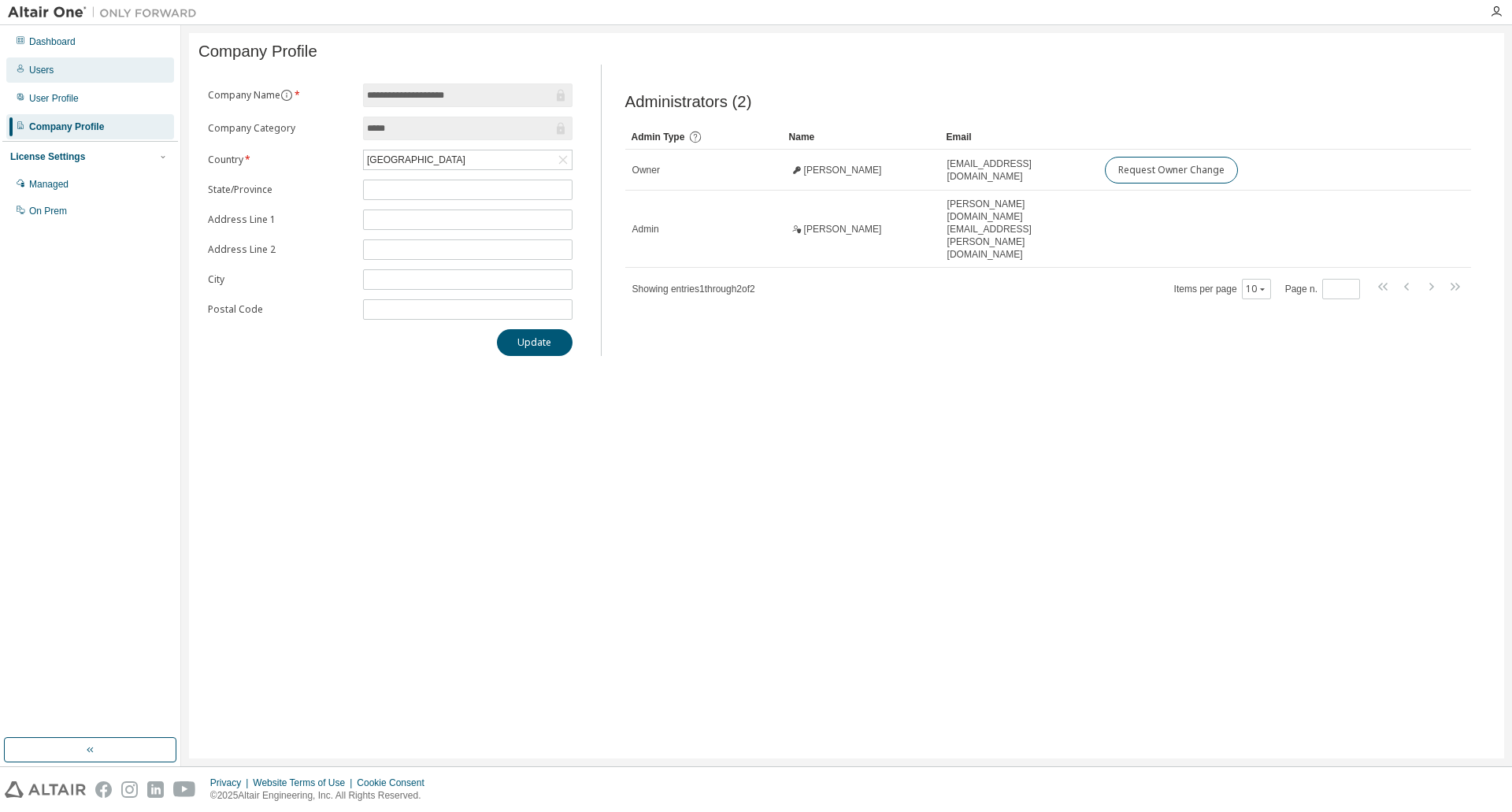
click at [45, 70] on div "Users" at bounding box center [41, 70] width 24 height 13
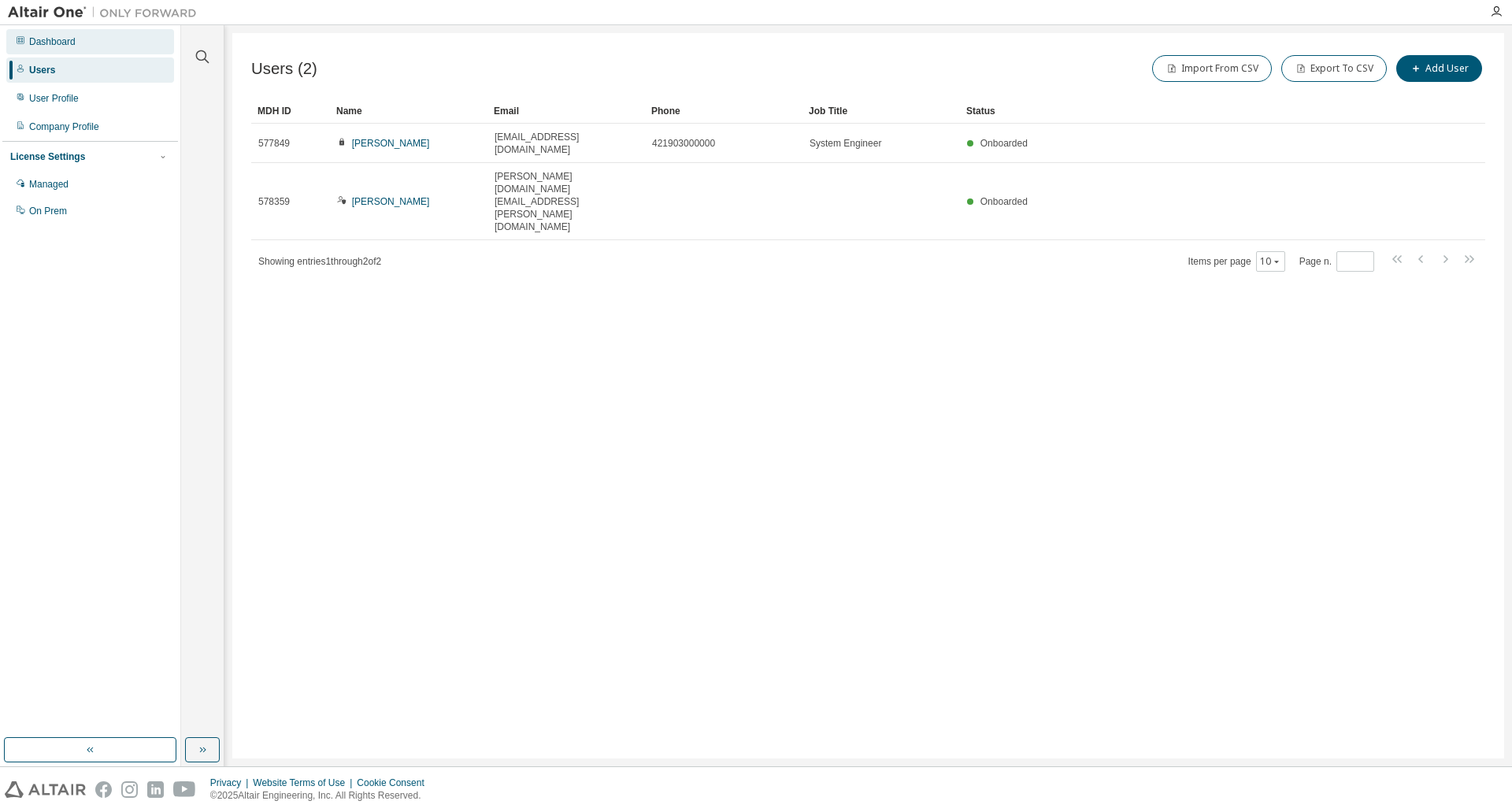
click at [62, 41] on div "Dashboard" at bounding box center [52, 41] width 46 height 13
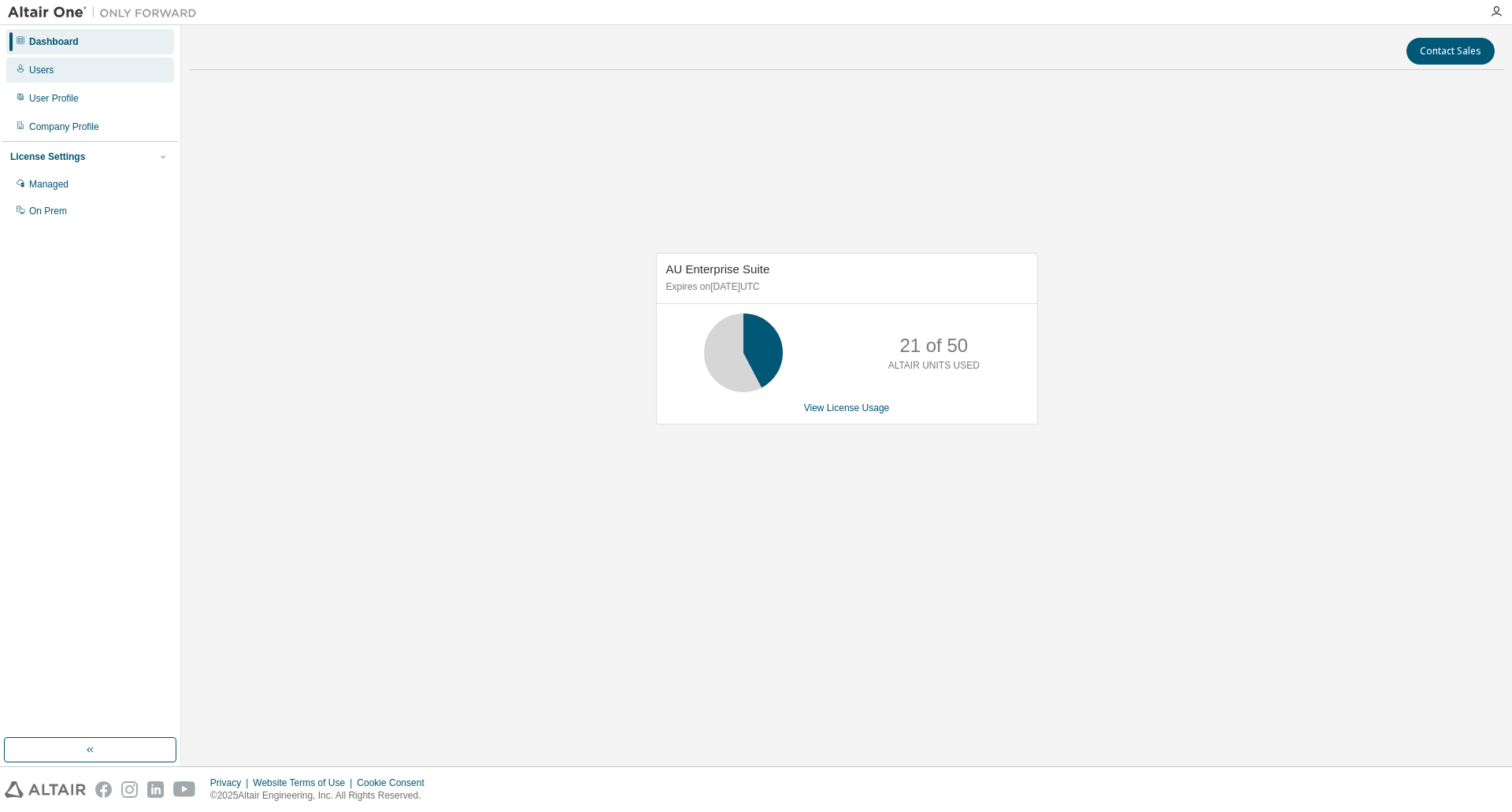
click at [44, 74] on div "Users" at bounding box center [41, 70] width 24 height 13
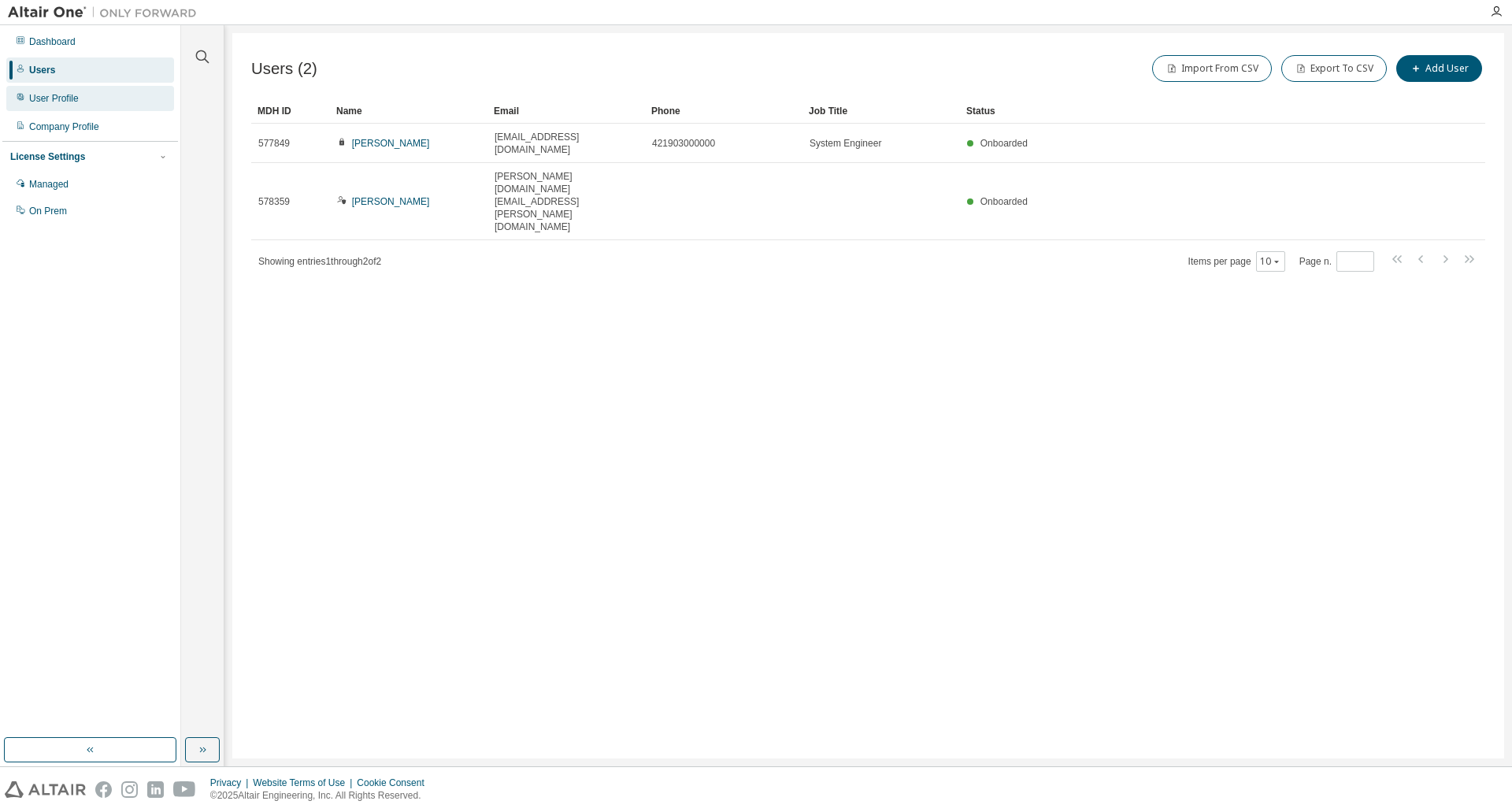
click at [59, 102] on div "User Profile" at bounding box center [54, 98] width 50 height 13
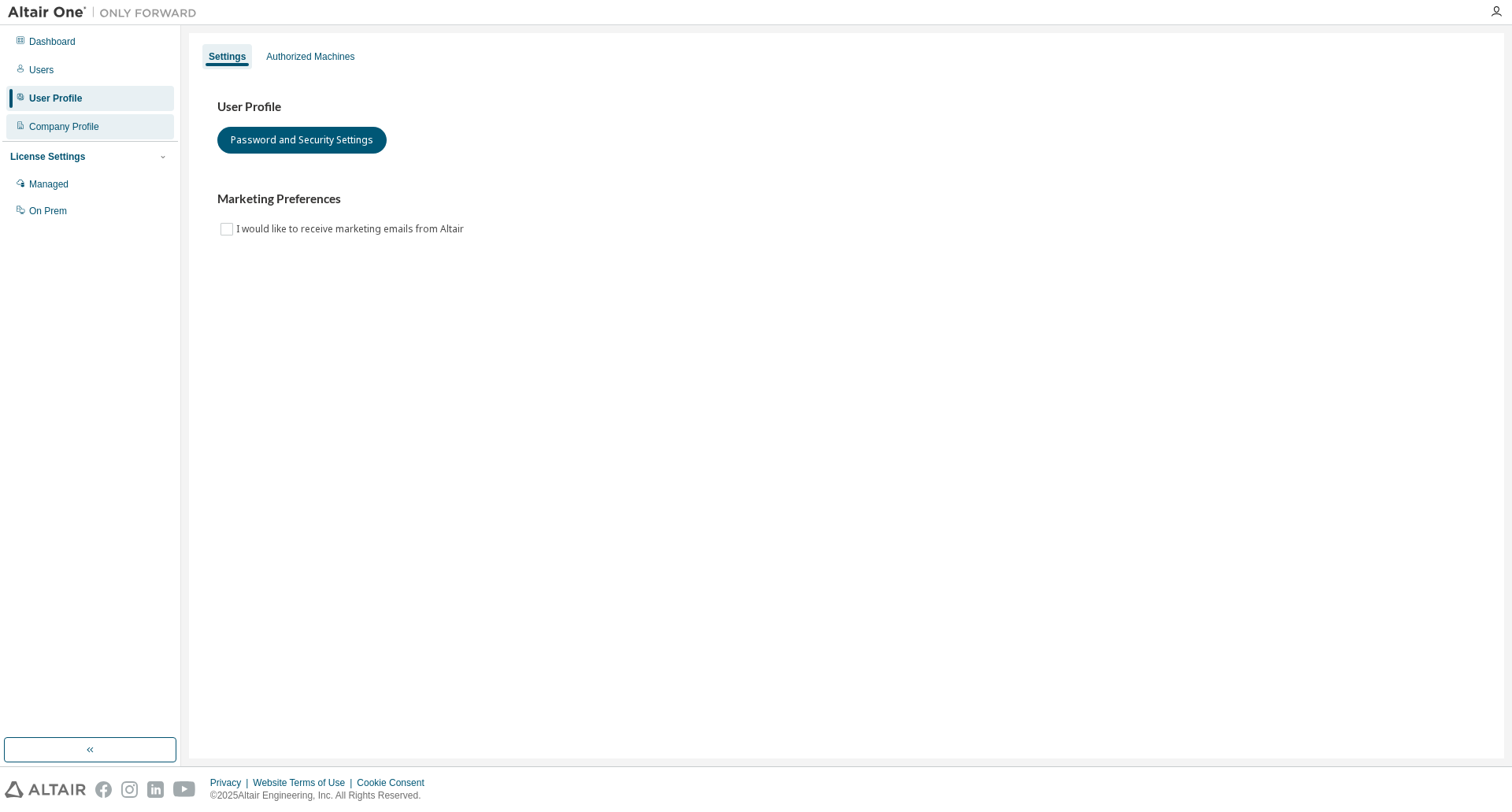
click at [70, 122] on div "Company Profile" at bounding box center [64, 127] width 70 height 13
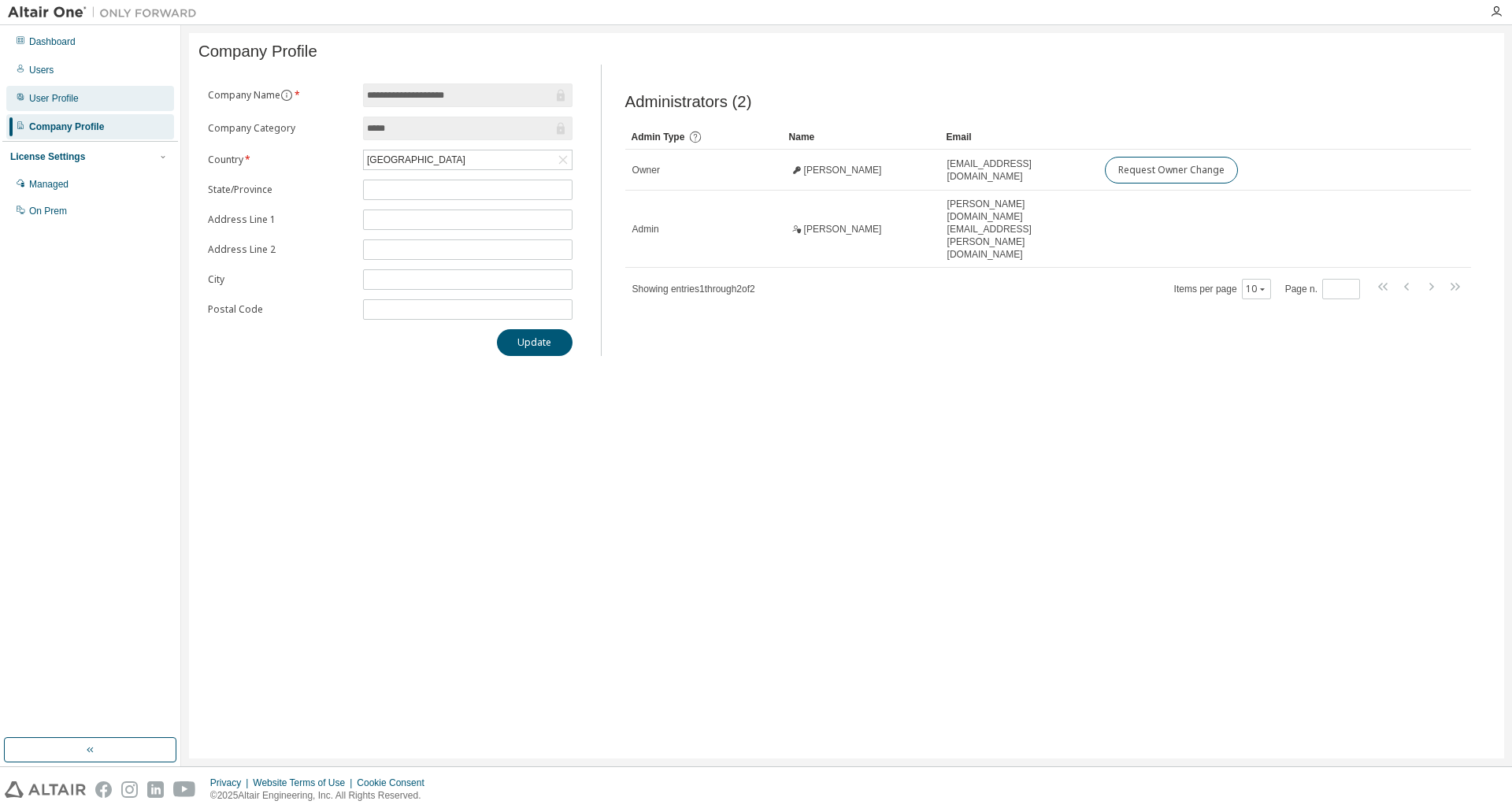
click at [72, 100] on div "User Profile" at bounding box center [54, 98] width 50 height 13
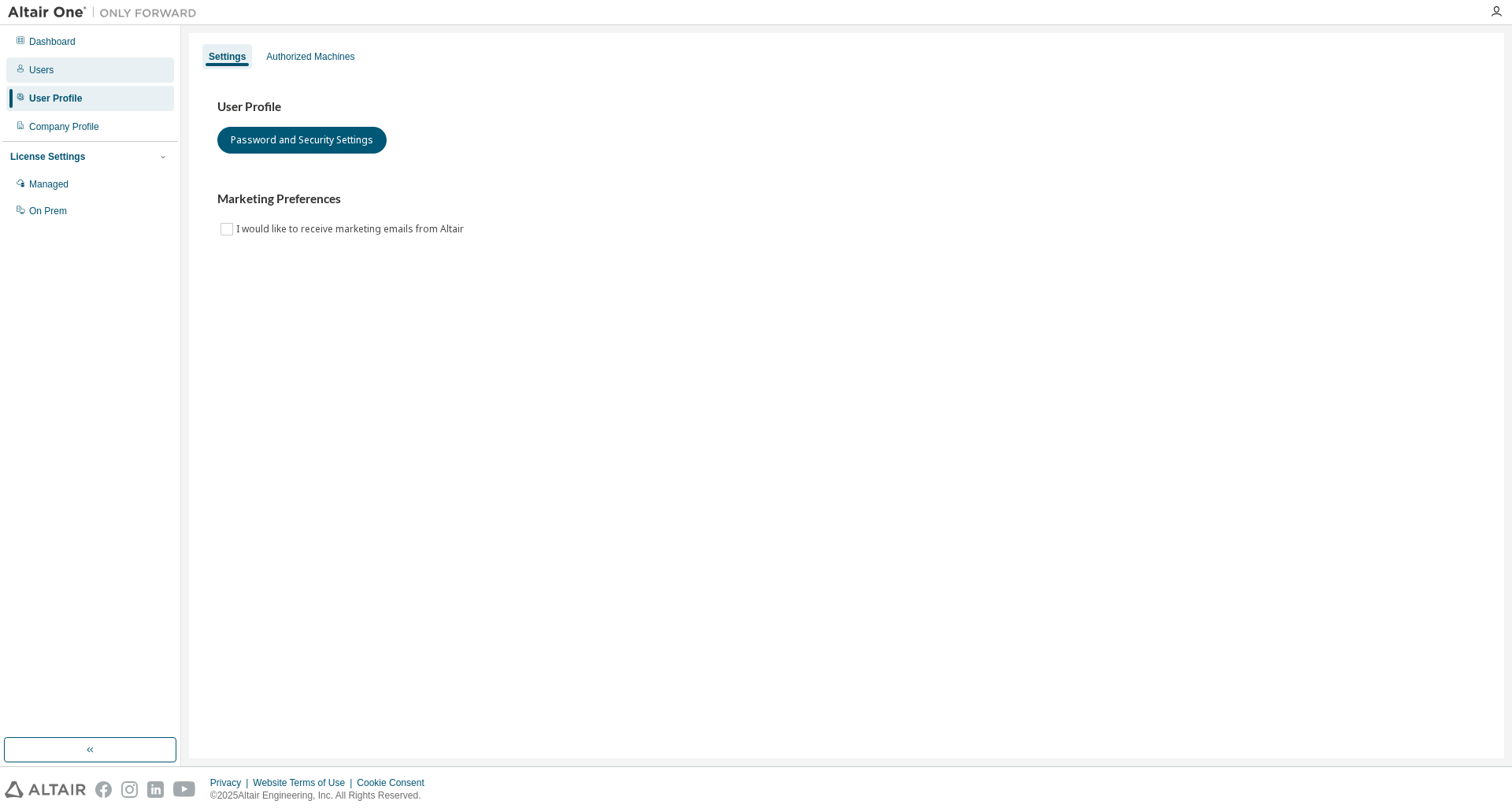
click at [43, 77] on div "Users" at bounding box center [89, 70] width 168 height 25
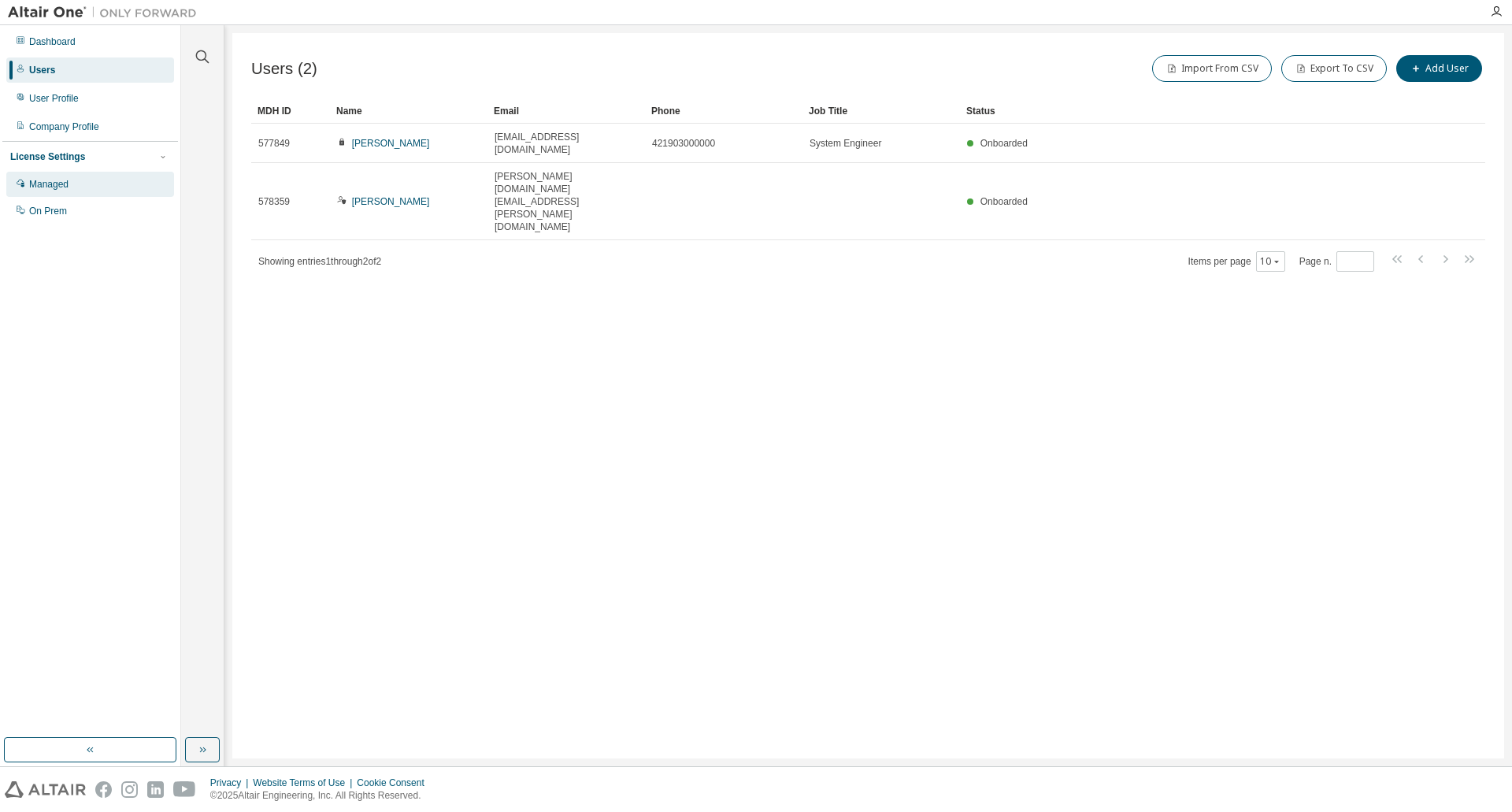
click at [53, 181] on div "Managed" at bounding box center [49, 184] width 40 height 13
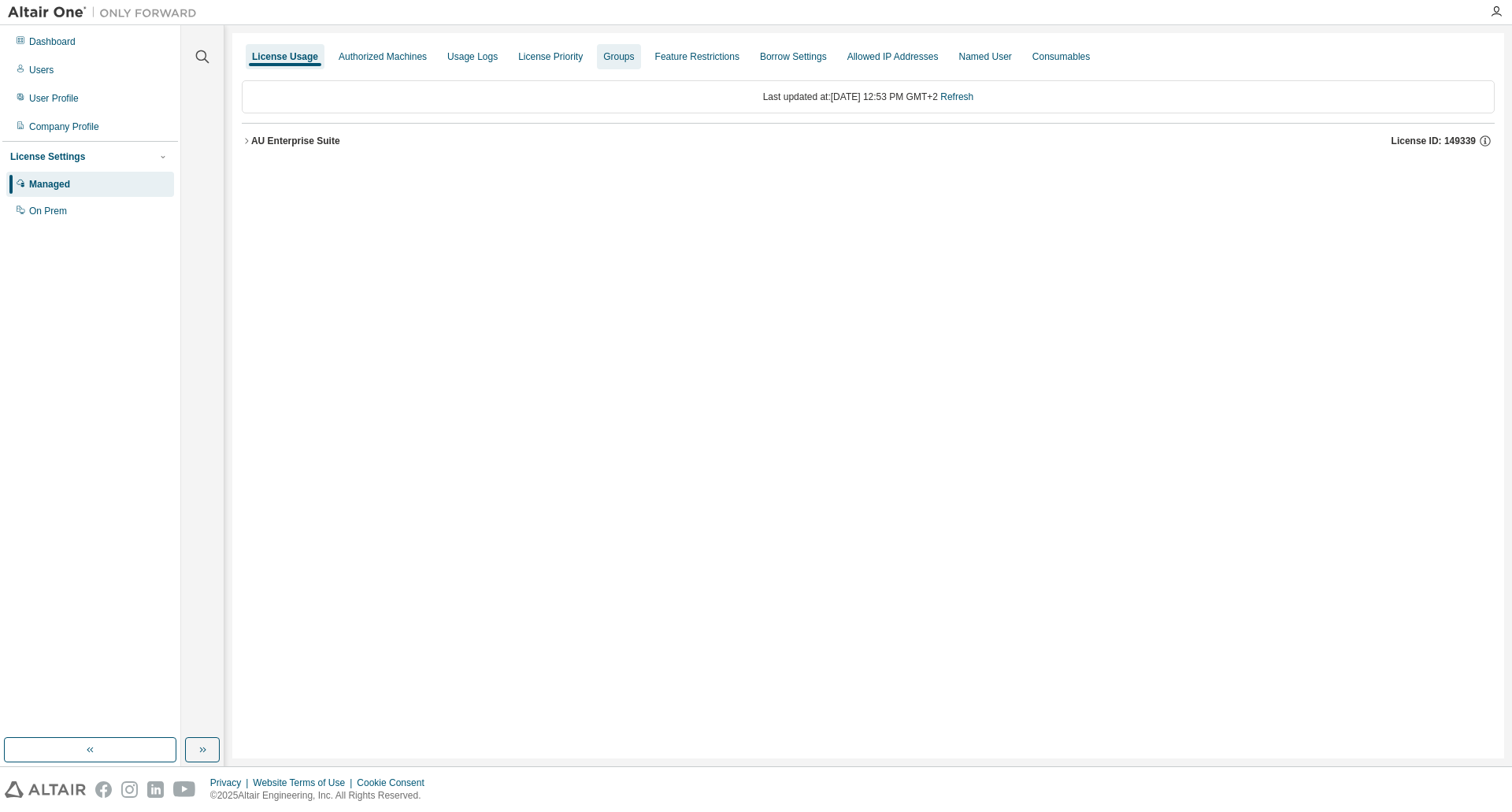
click at [597, 55] on div "Groups" at bounding box center [618, 57] width 43 height 25
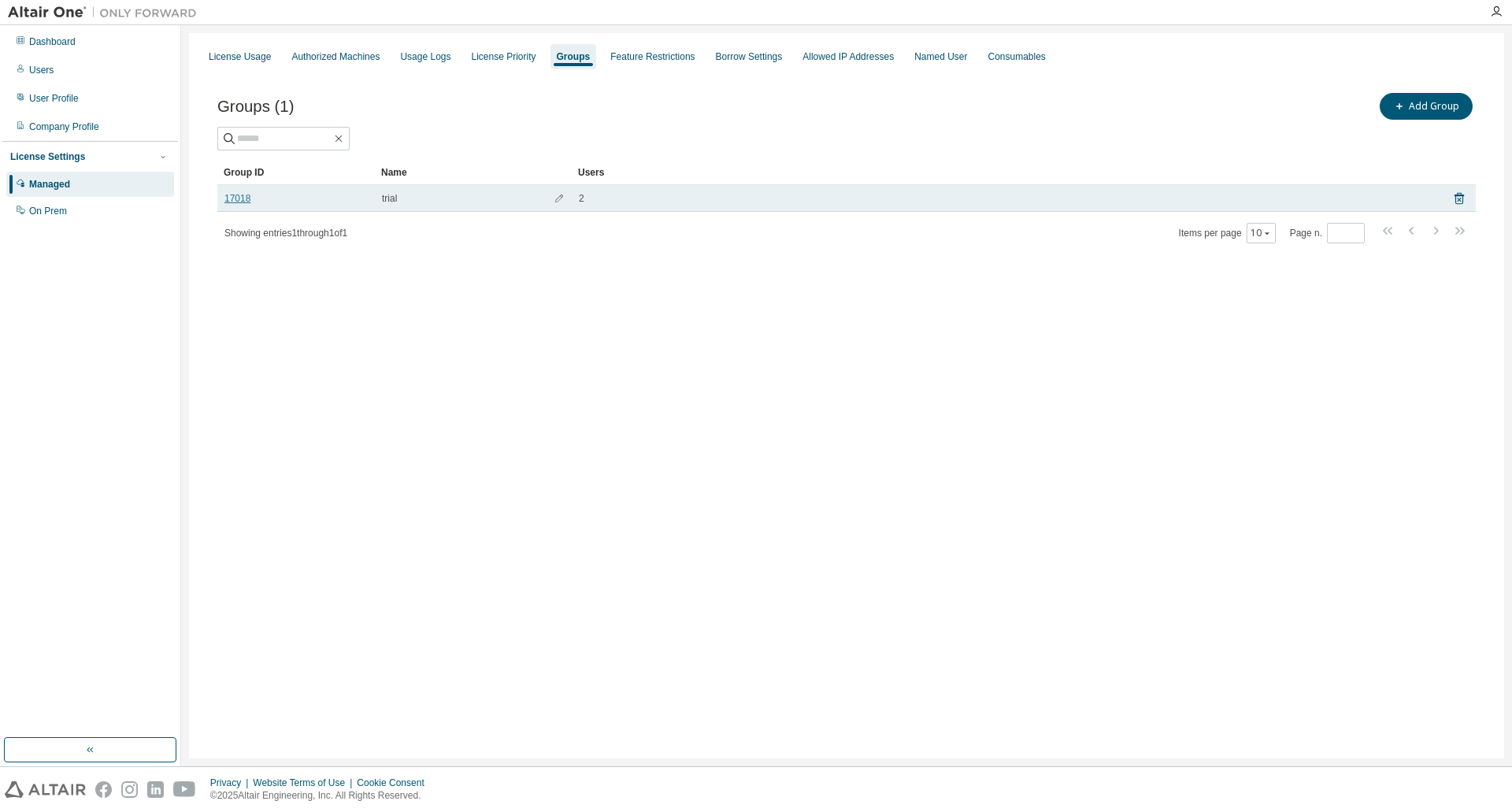
click at [235, 200] on link "17018" at bounding box center [237, 198] width 26 height 13
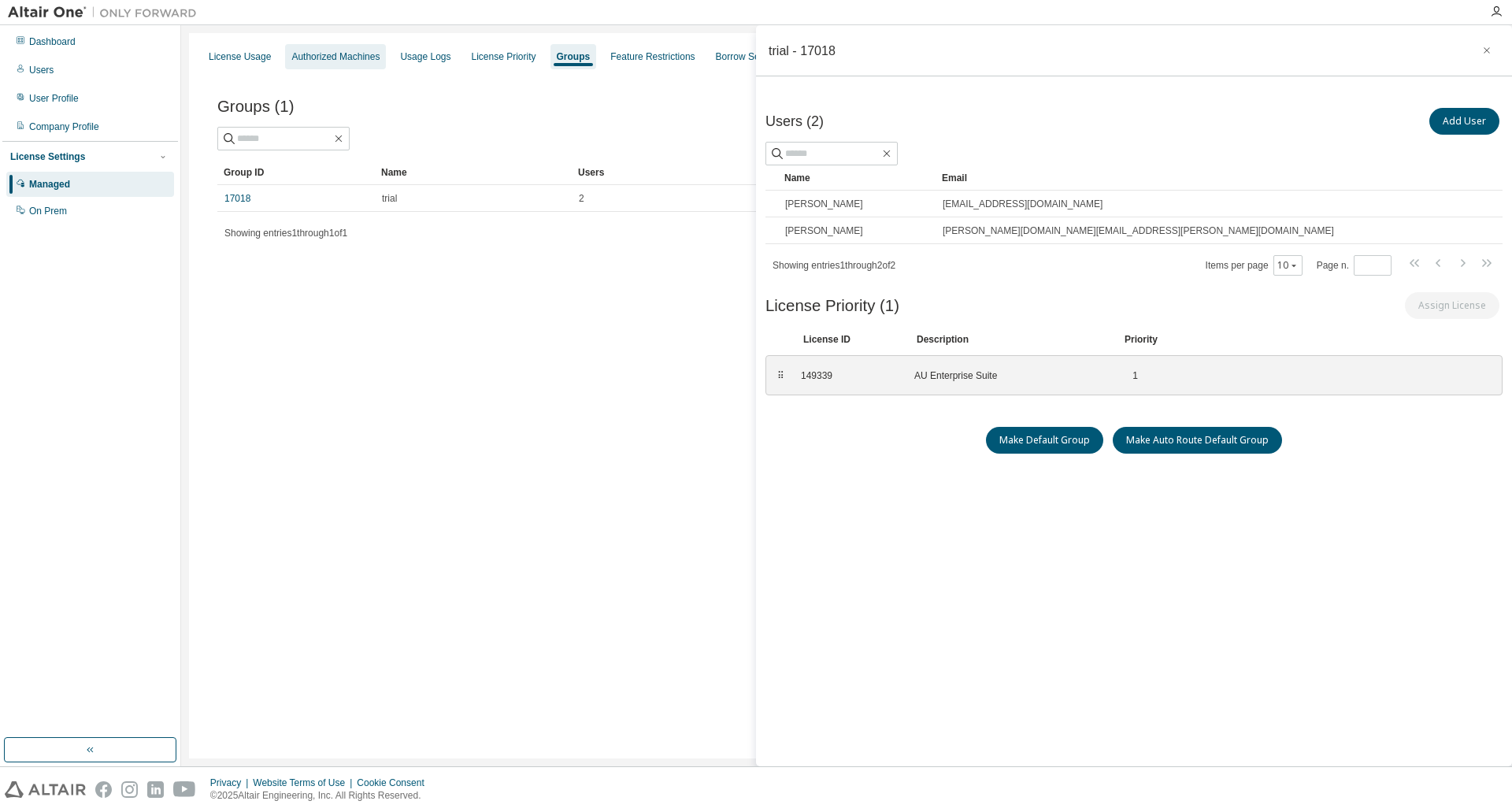
click at [327, 59] on div "Authorized Machines" at bounding box center [335, 57] width 89 height 13
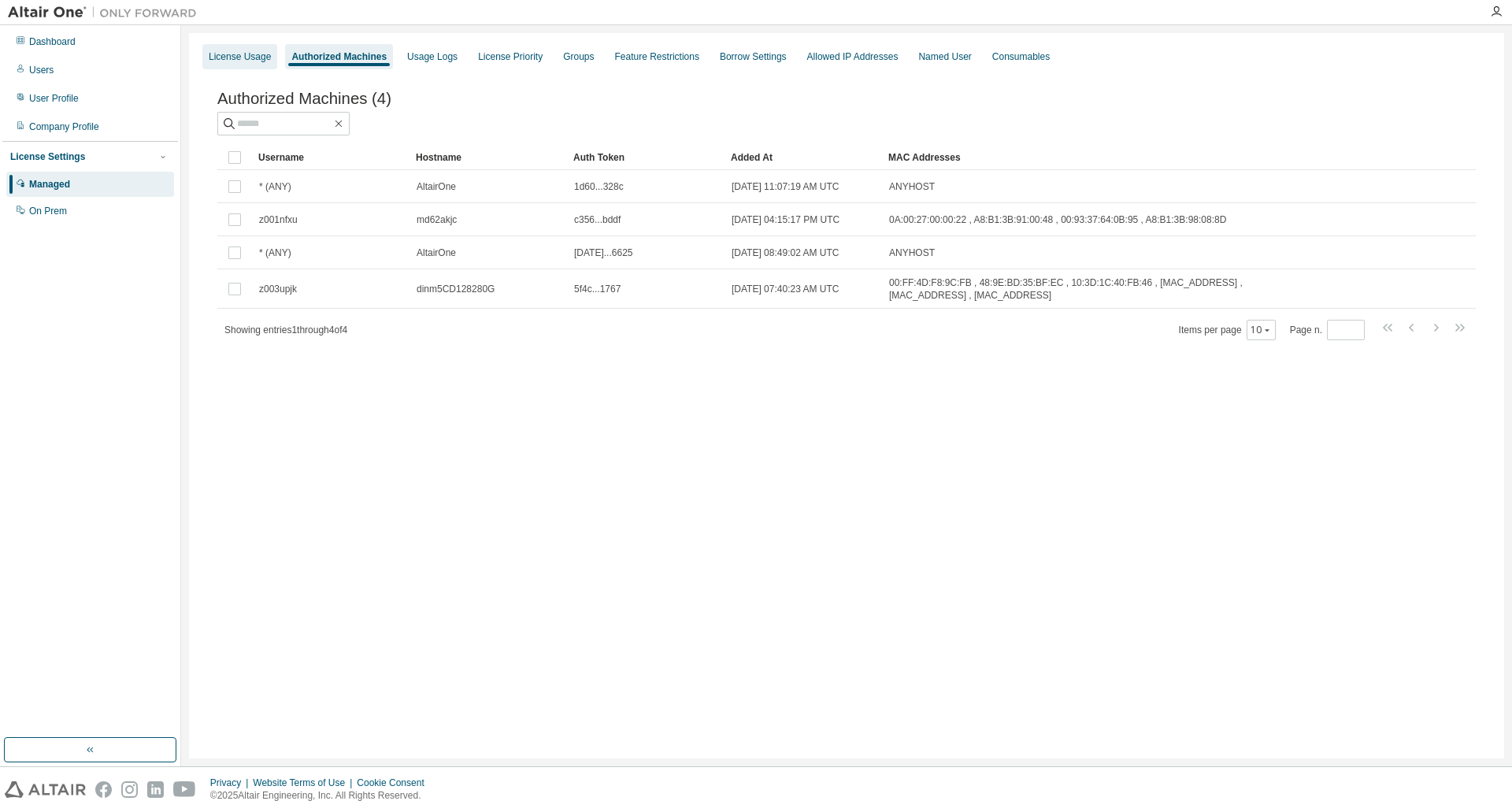
click at [229, 50] on div "License Usage" at bounding box center [240, 57] width 75 height 25
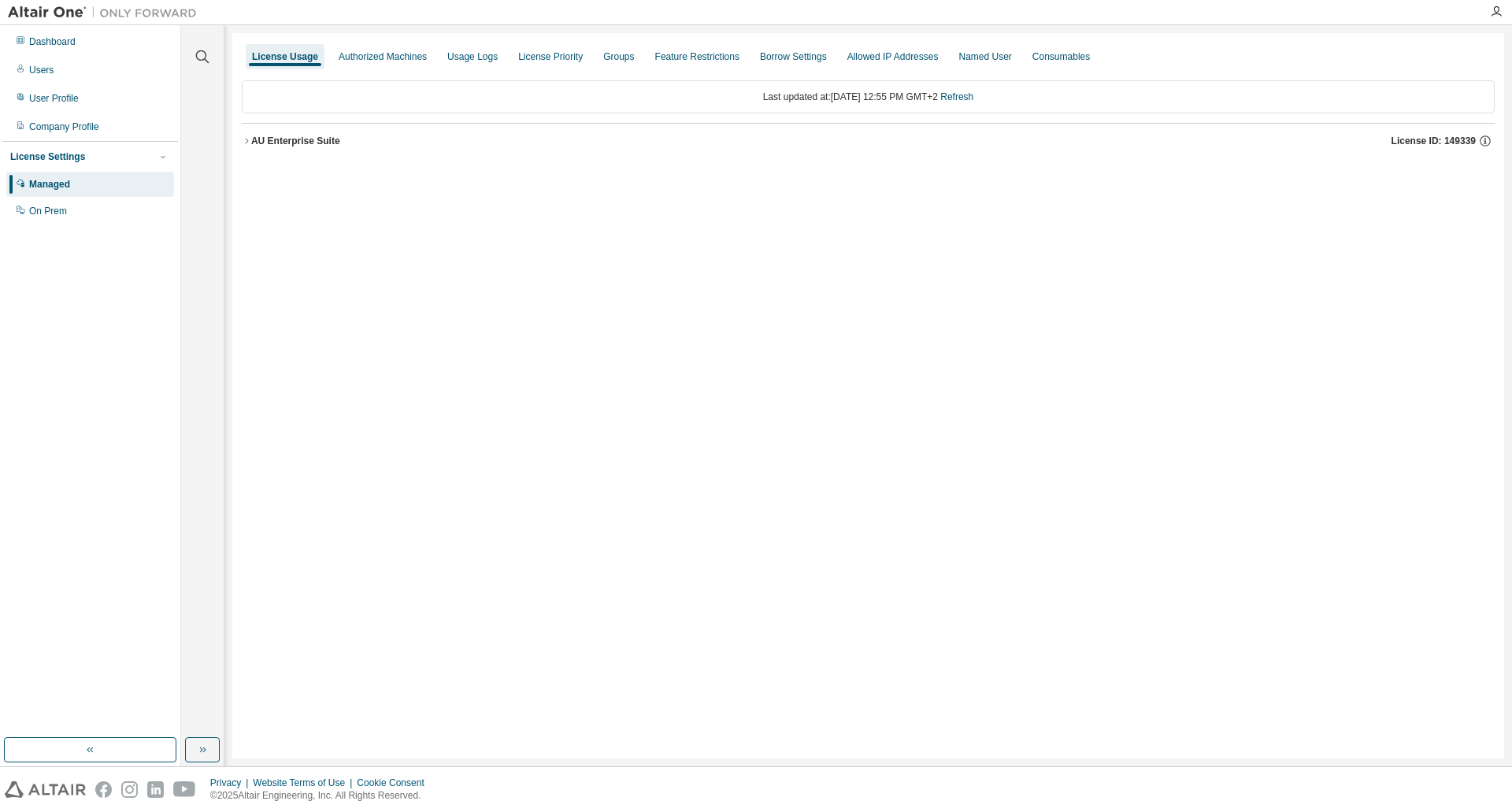
click at [243, 143] on icon "button" at bounding box center [246, 140] width 9 height 9
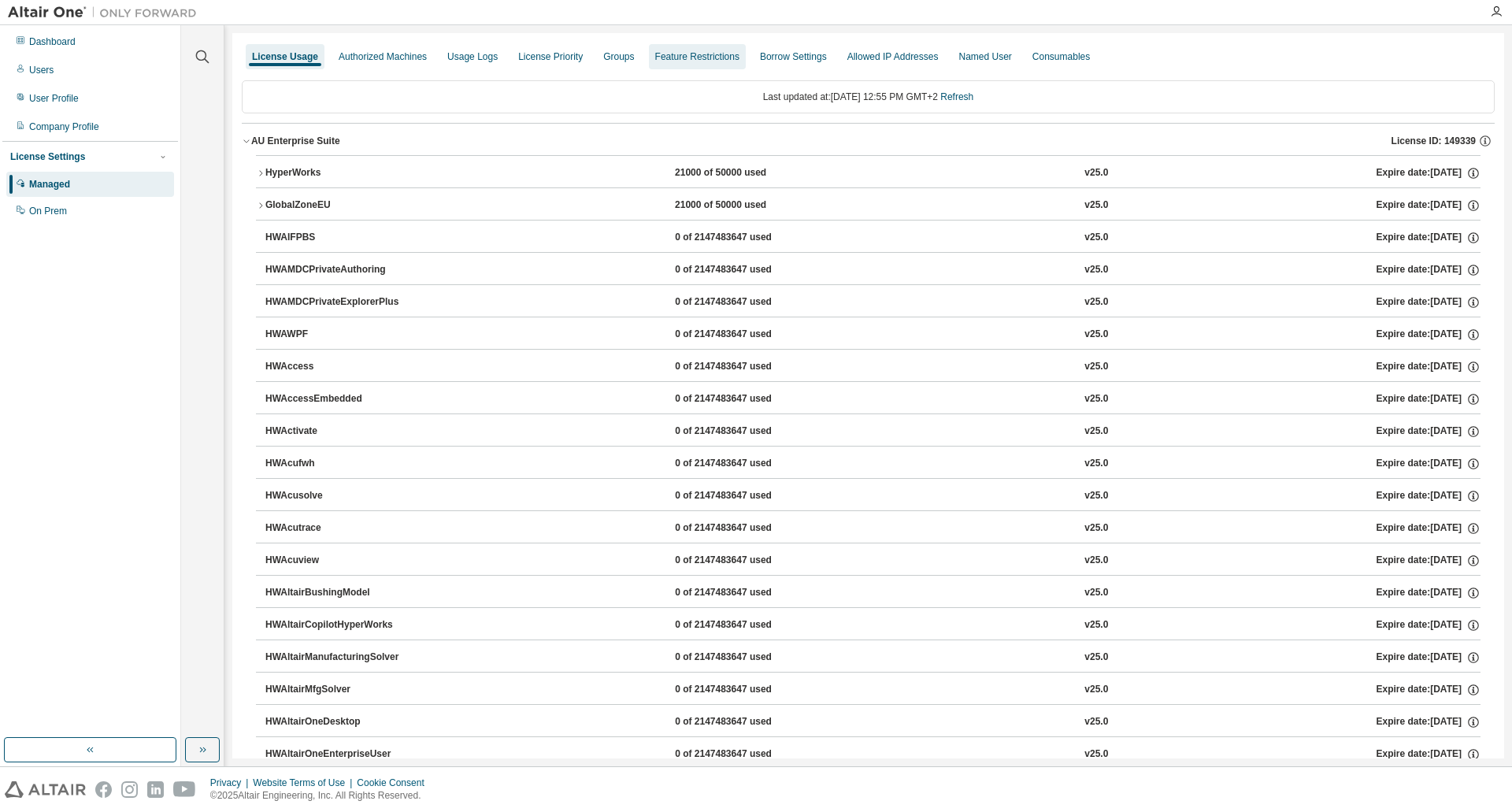
click at [693, 52] on div "Feature Restrictions" at bounding box center [698, 57] width 84 height 13
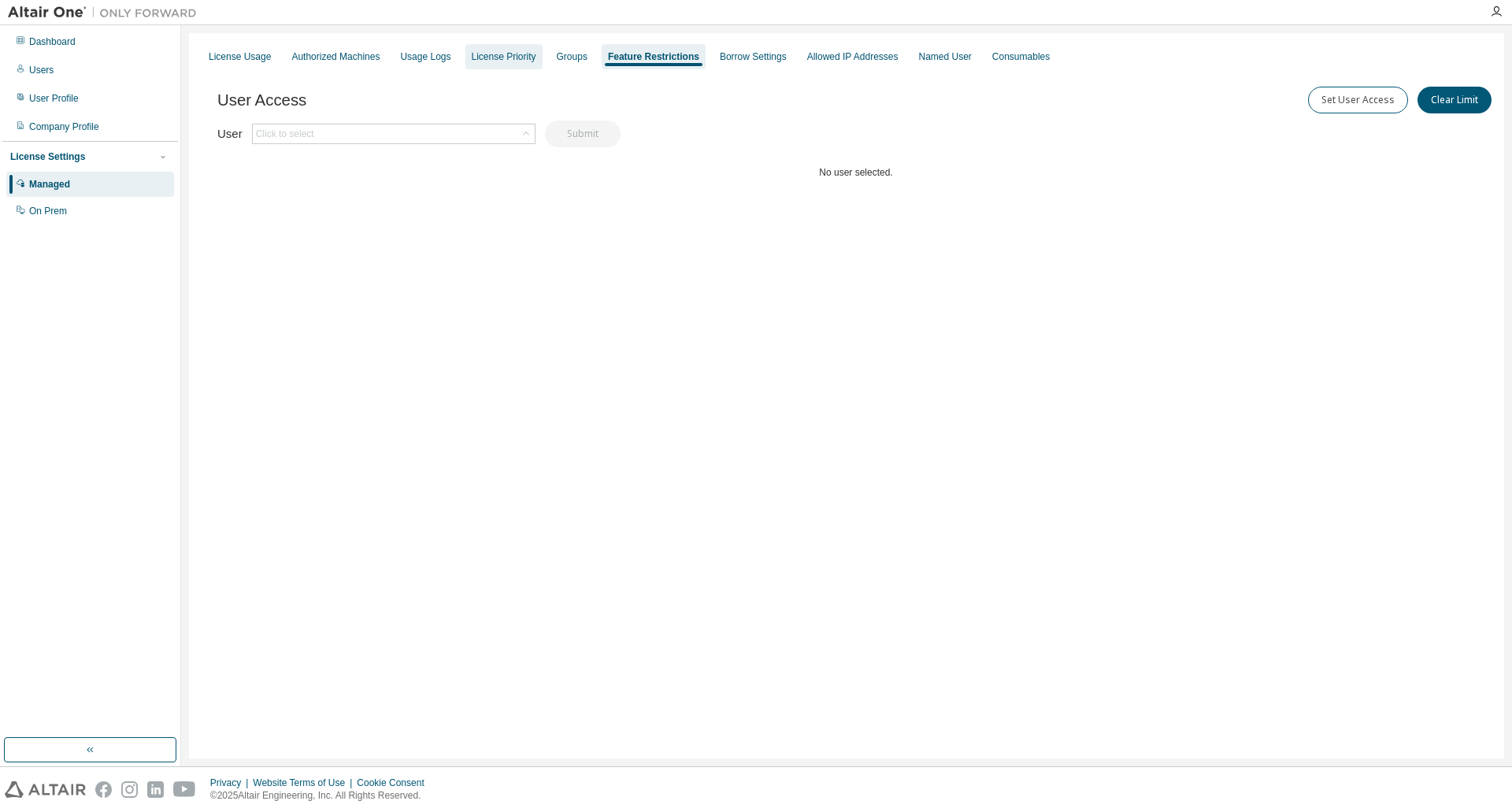
click at [510, 60] on div "License Priority" at bounding box center [504, 57] width 65 height 13
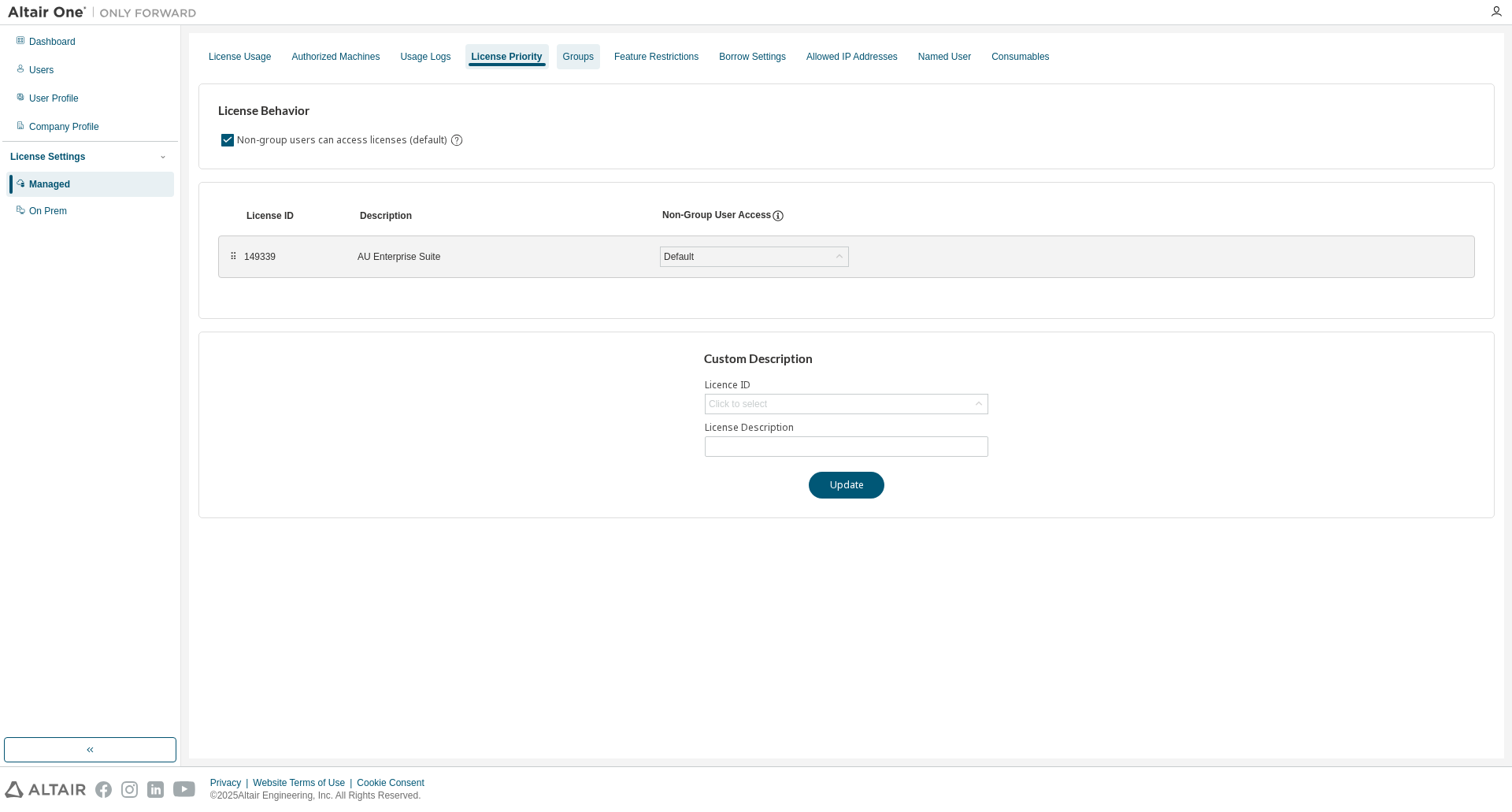
click at [563, 55] on div "Groups" at bounding box center [578, 57] width 30 height 13
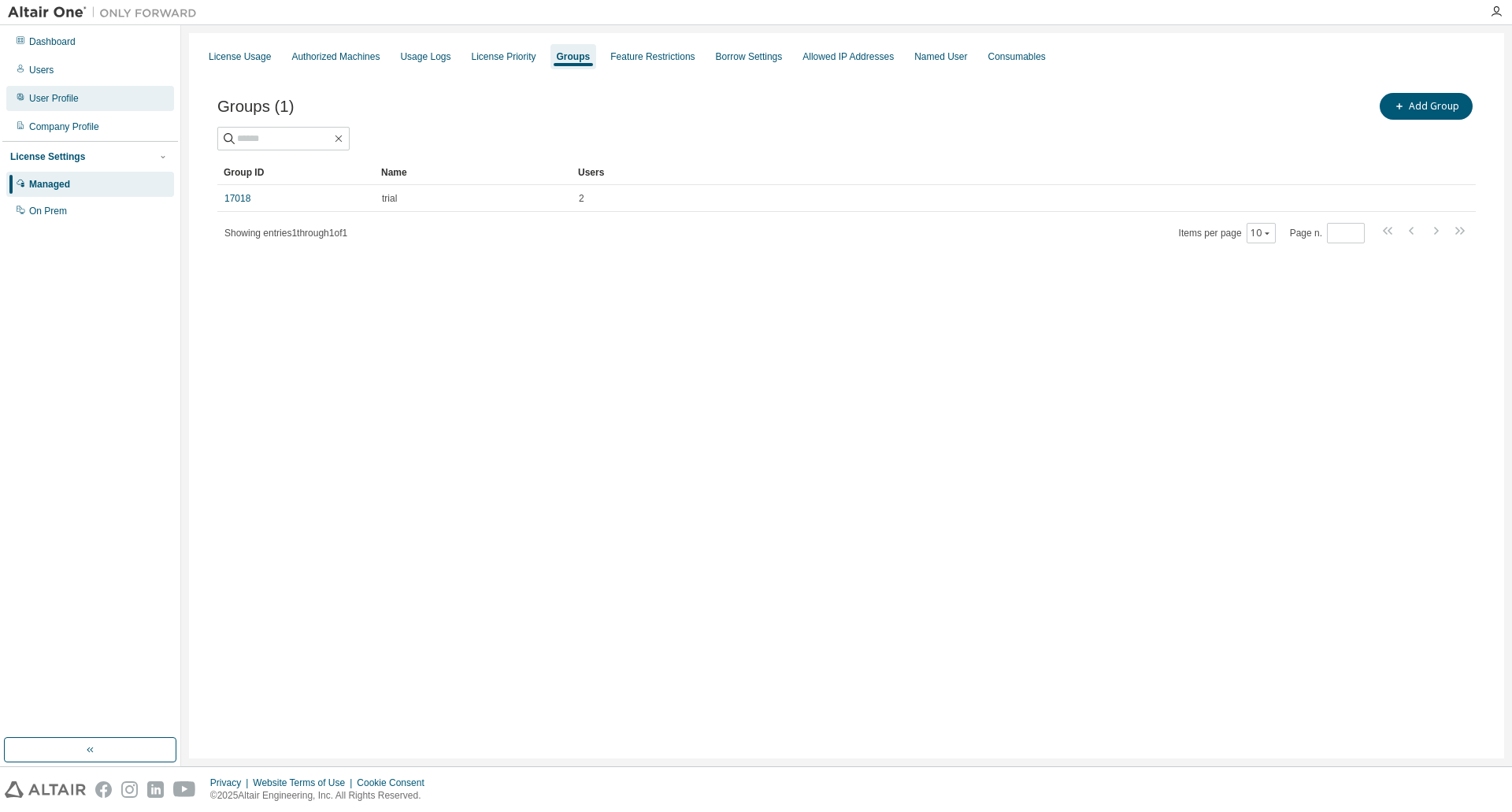
click at [62, 100] on div "User Profile" at bounding box center [54, 98] width 50 height 13
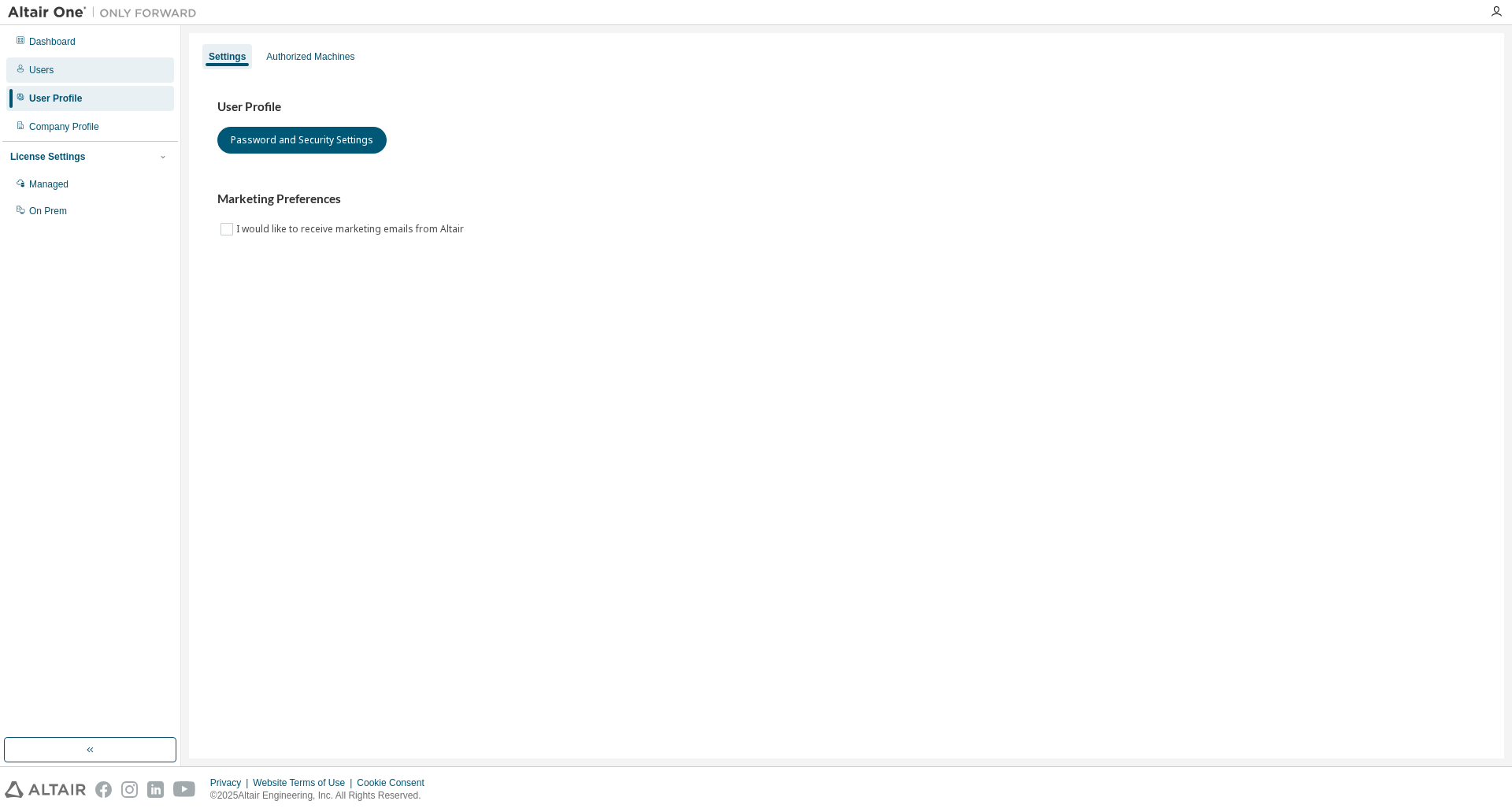
click at [37, 65] on div "Users" at bounding box center [41, 70] width 24 height 13
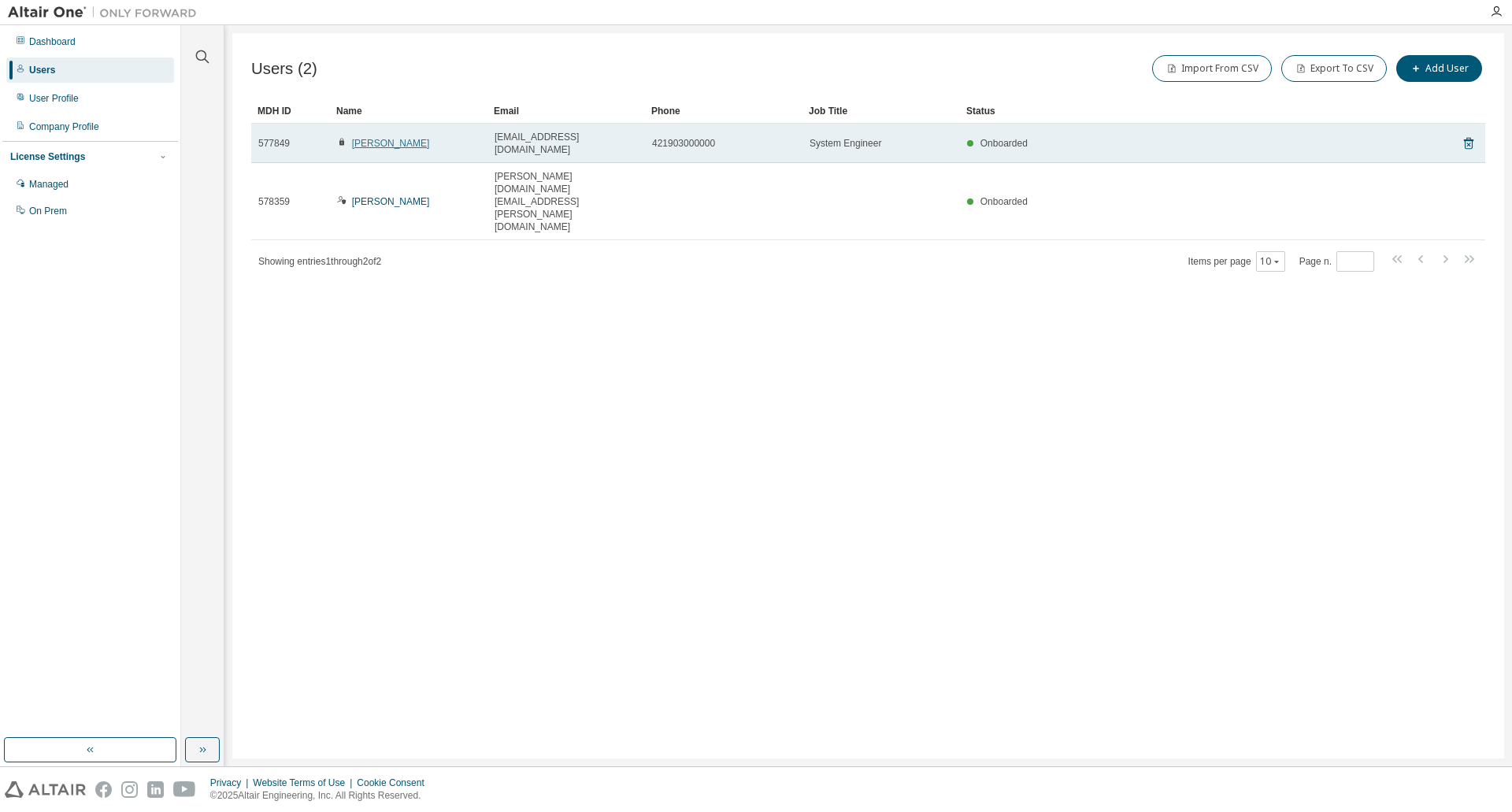
click at [381, 142] on link "[PERSON_NAME]" at bounding box center [391, 143] width 78 height 11
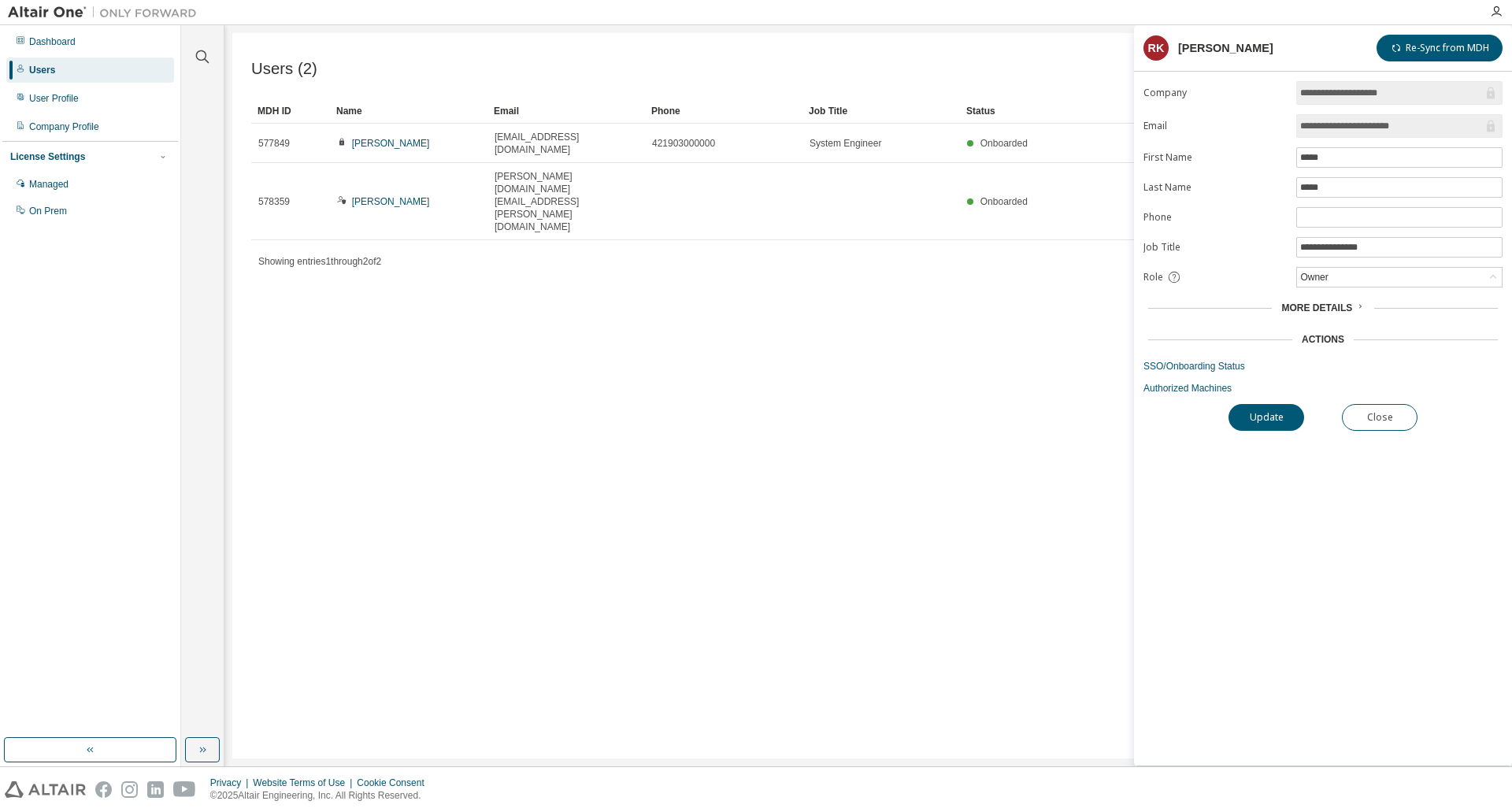
click at [1352, 301] on div "More Details" at bounding box center [1323, 307] width 83 height 13
